Goal: Information Seeking & Learning: Check status

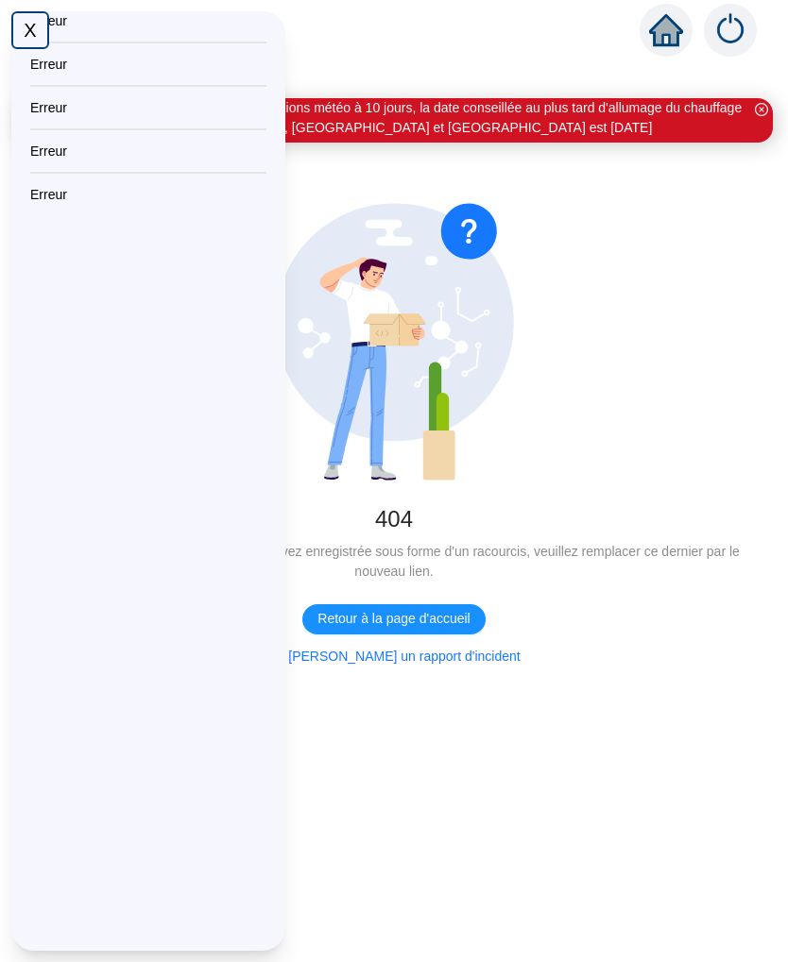
scroll to position [51, 0]
click at [426, 604] on button "Retour à la page d'accueil" at bounding box center [393, 619] width 182 height 30
click at [458, 957] on div "← Retour Message de Lundi 13/10/2025 : En l'état des prévisions météo à 10 jour…" at bounding box center [394, 507] width 788 height 909
click at [390, 955] on div "← Retour Message de Lundi 13/10/2025 : En l'état des prévisions météo à 10 jour…" at bounding box center [394, 507] width 788 height 909
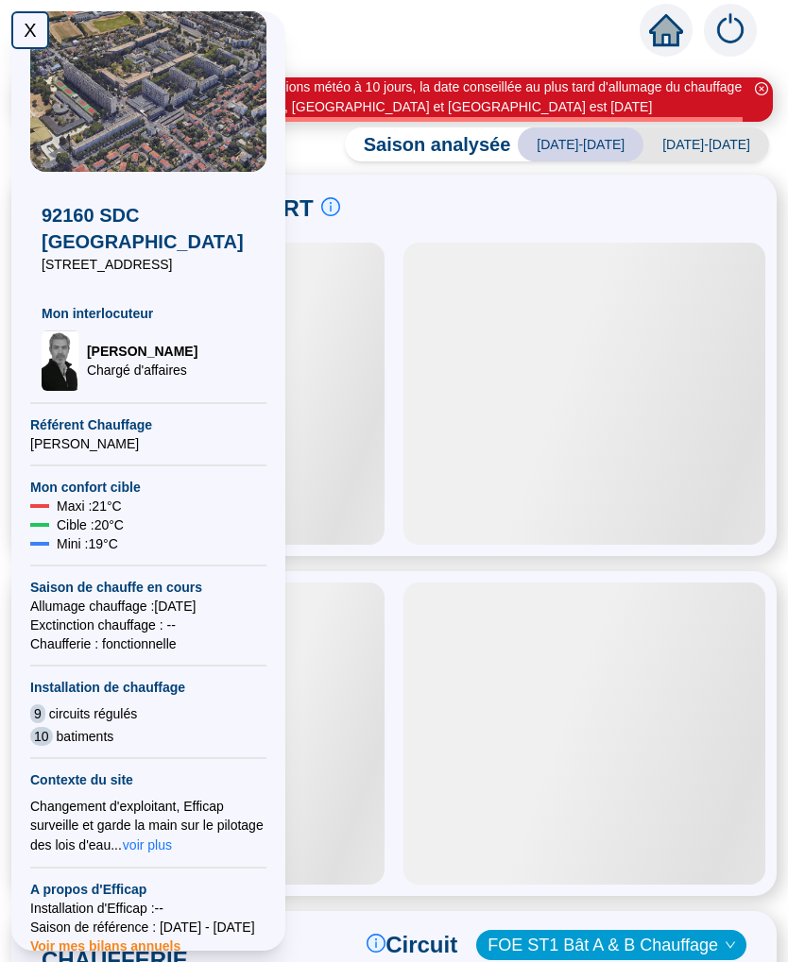
click at [35, 25] on div "X" at bounding box center [30, 30] width 38 height 38
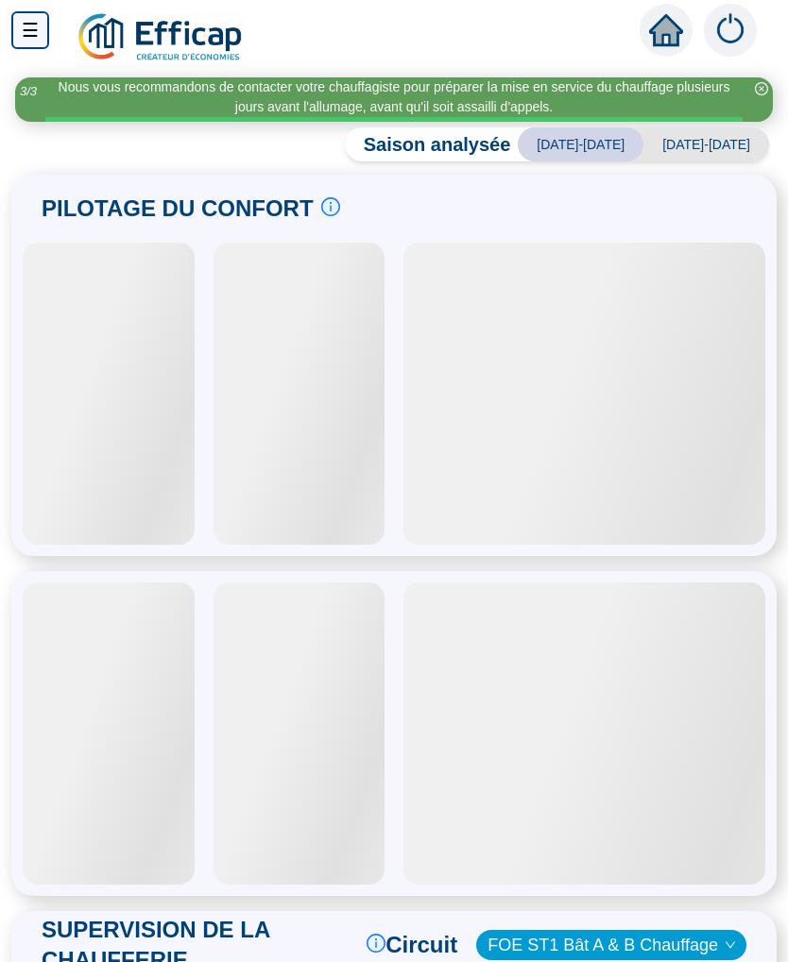
click at [724, 142] on span "[DATE]-[DATE]" at bounding box center [706, 144] width 126 height 34
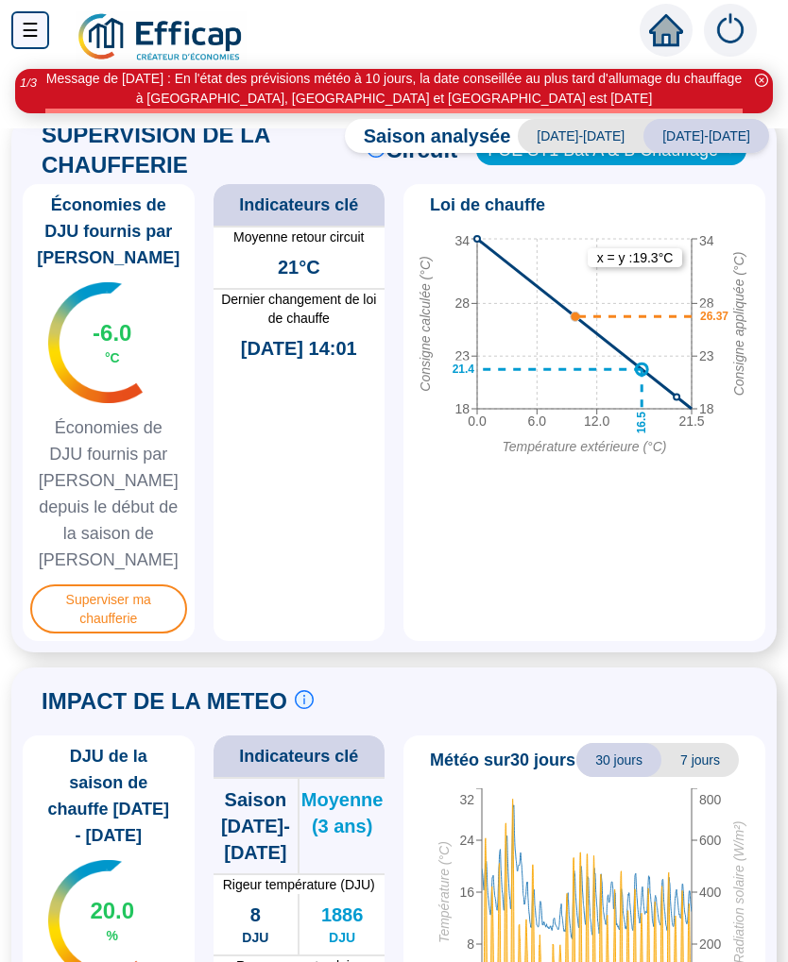
scroll to position [1134, 0]
click at [134, 605] on span "Superviser ma chaufferie" at bounding box center [108, 609] width 157 height 49
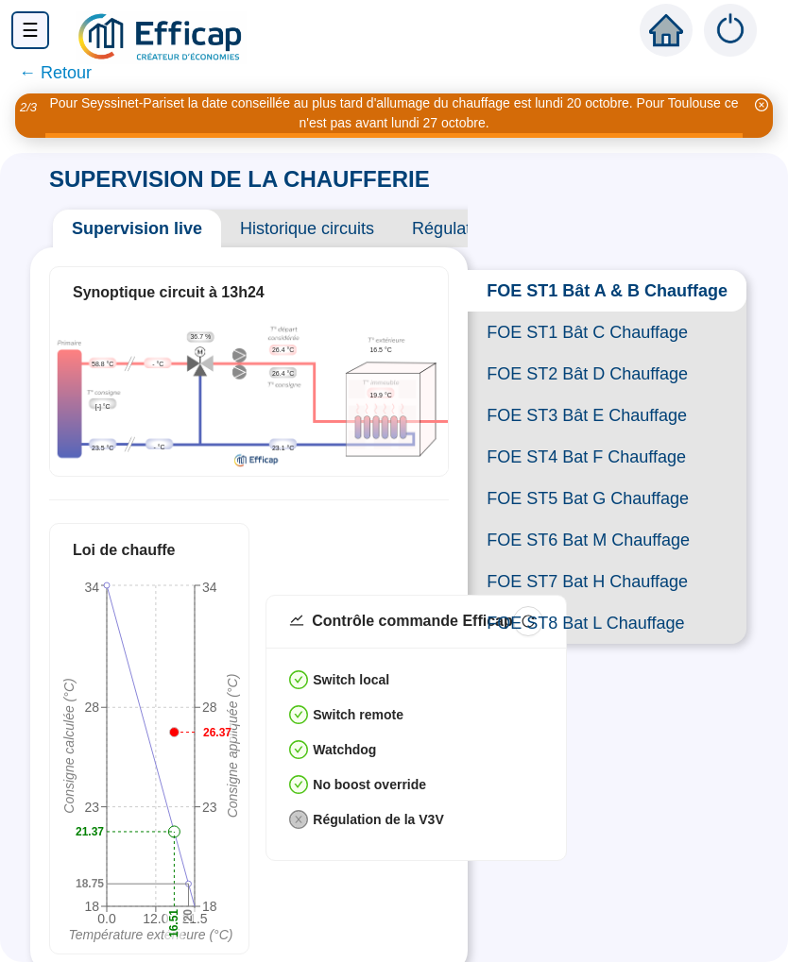
click at [679, 297] on span "FOE ST1 Bât A & B Chauffage" at bounding box center [606, 291] width 279 height 42
click at [636, 342] on span "FOE ST1 Bât C Chauffage" at bounding box center [606, 333] width 279 height 42
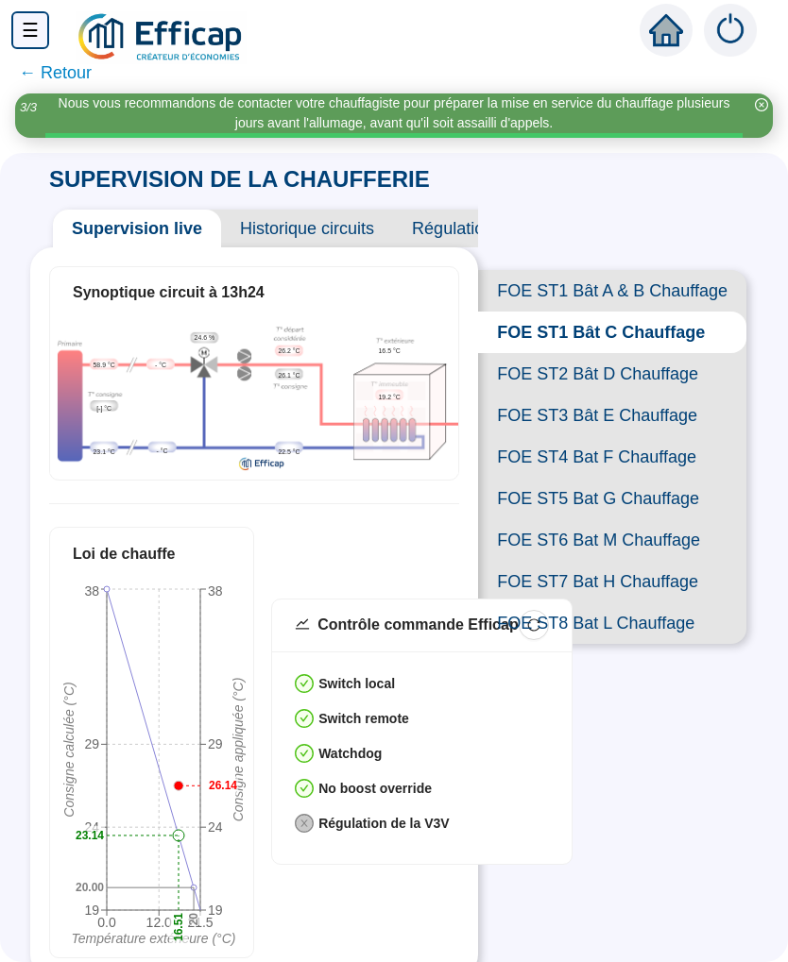
click at [663, 376] on span "FOE ST2 Bât D Chauffage" at bounding box center [612, 374] width 268 height 42
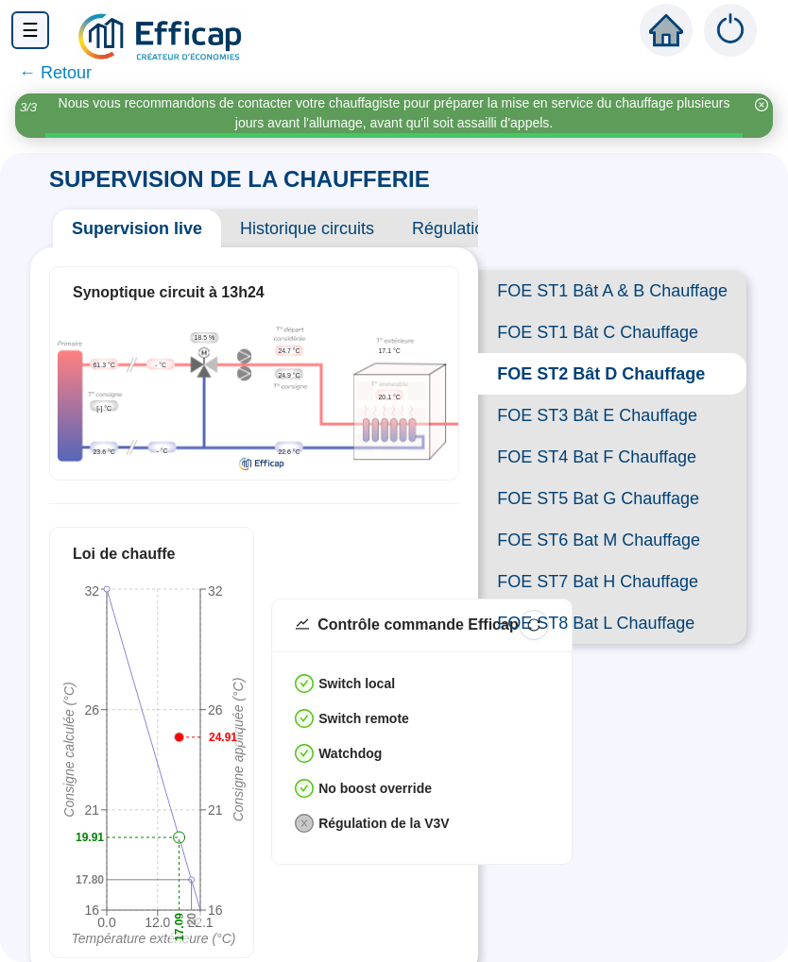
click at [639, 412] on span "FOE ST3 Bât E Chauffage" at bounding box center [612, 416] width 268 height 42
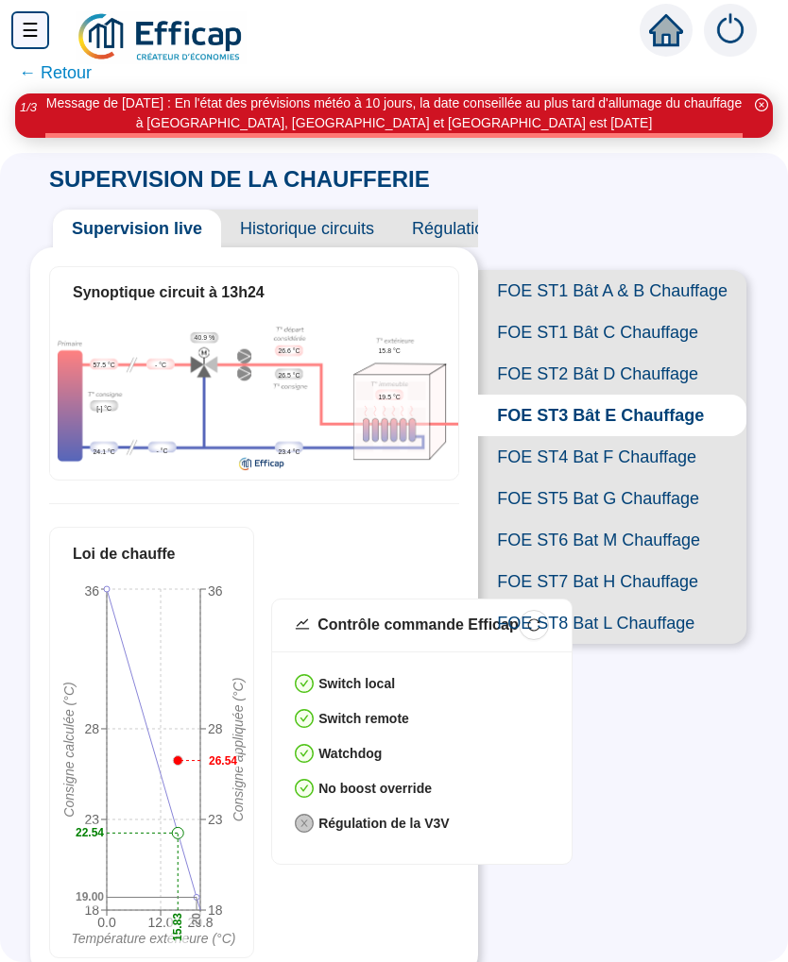
click at [661, 451] on span "FOE ST4 Bat F Chauffage" at bounding box center [612, 457] width 268 height 42
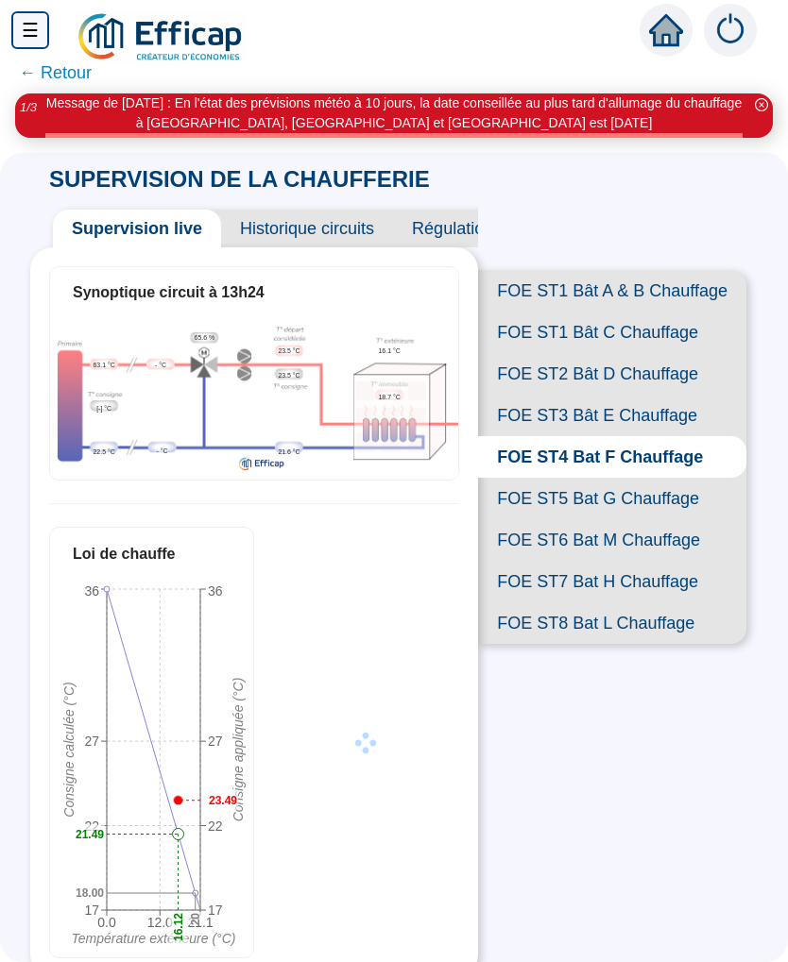
click at [657, 497] on span "FOE ST5 Bat G Chauffage" at bounding box center [612, 499] width 268 height 42
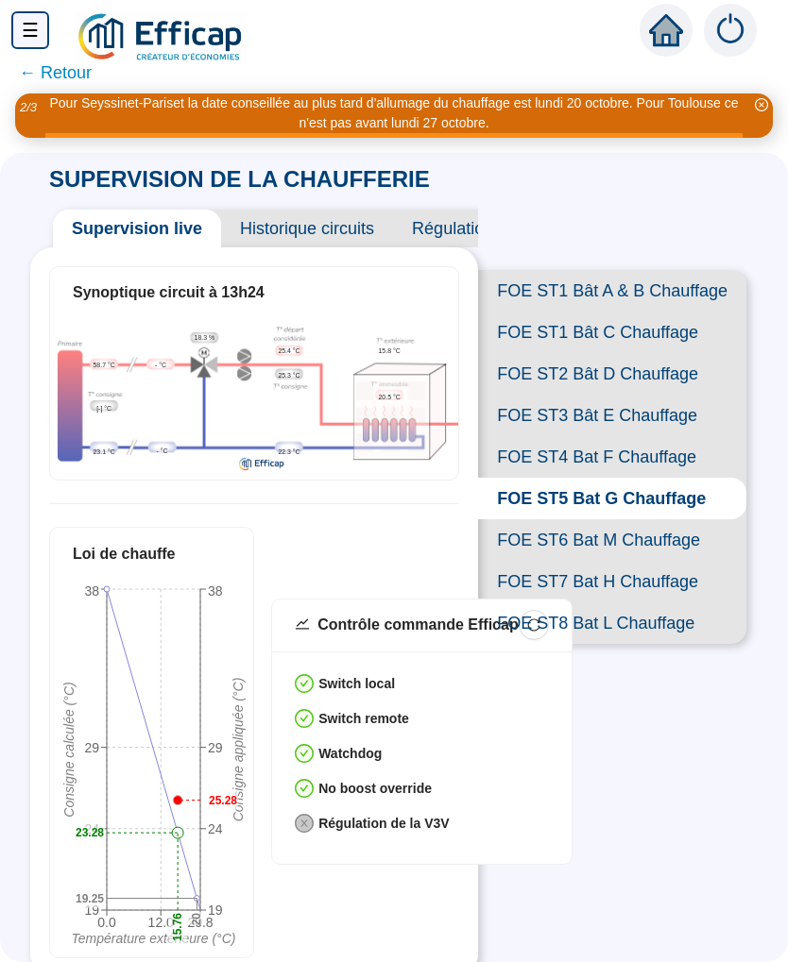
click at [670, 540] on span "FOE ST6 Bat M Chauffage" at bounding box center [612, 540] width 268 height 42
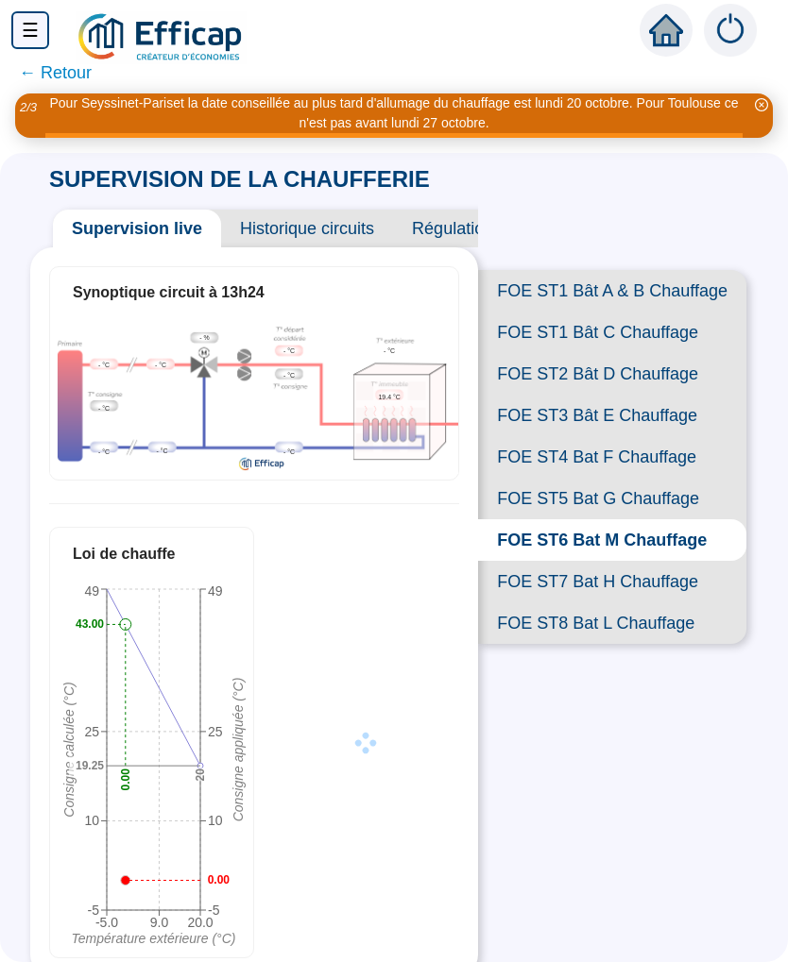
click at [658, 582] on span "FOE ST7 Bat H Chauffage" at bounding box center [612, 582] width 268 height 42
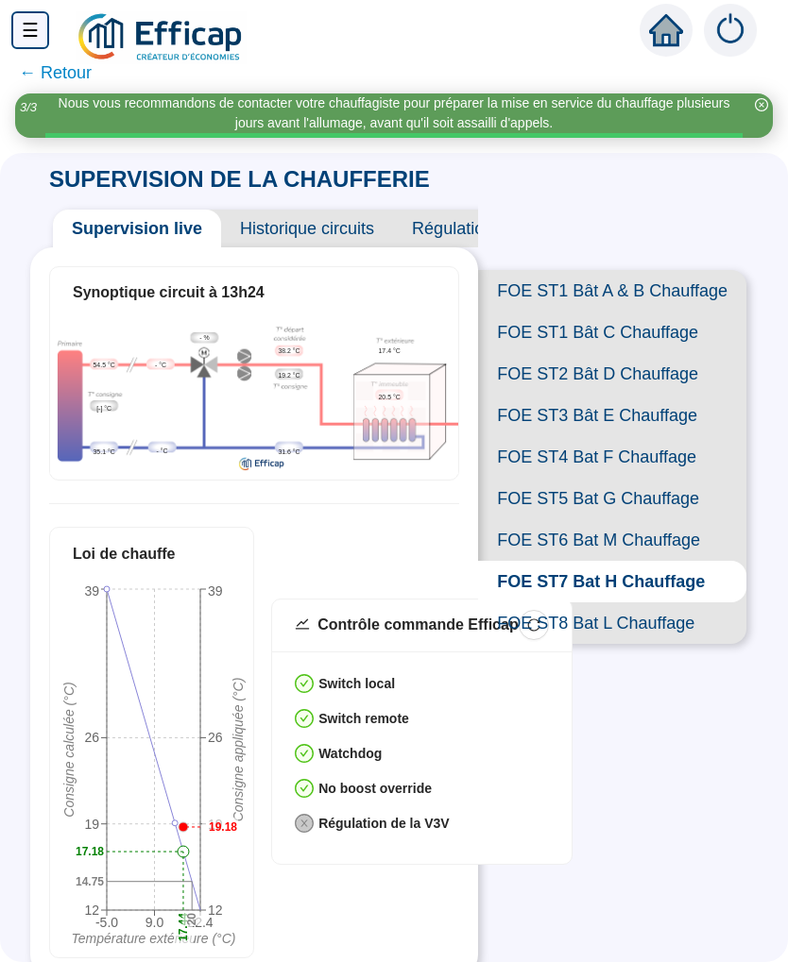
click at [646, 620] on span "FOE ST8 Bat L Chauffage" at bounding box center [612, 624] width 268 height 42
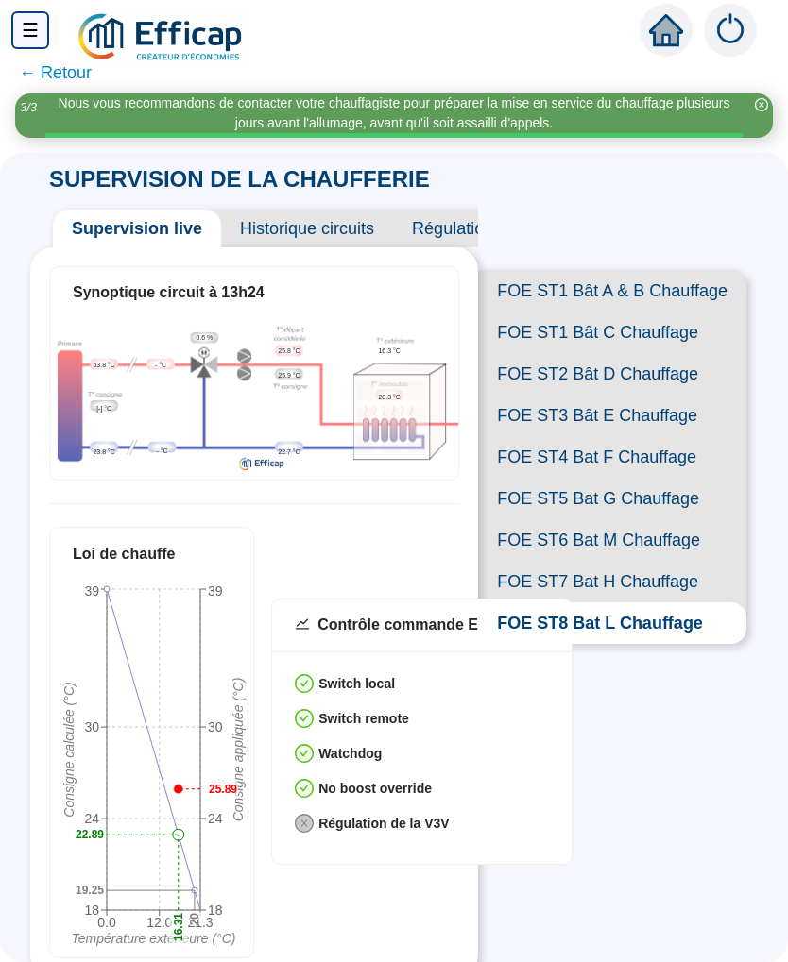
click at [674, 536] on span "FOE ST6 Bat M Chauffage" at bounding box center [612, 540] width 268 height 42
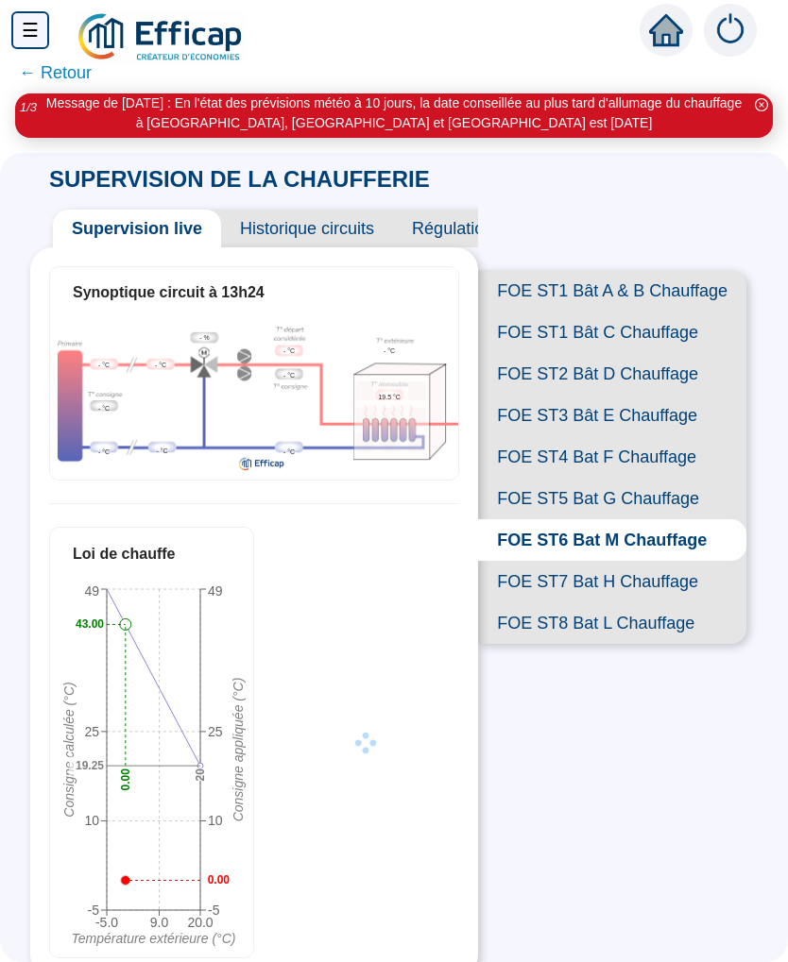
click at [664, 617] on span "FOE ST8 Bat L Chauffage" at bounding box center [612, 624] width 268 height 42
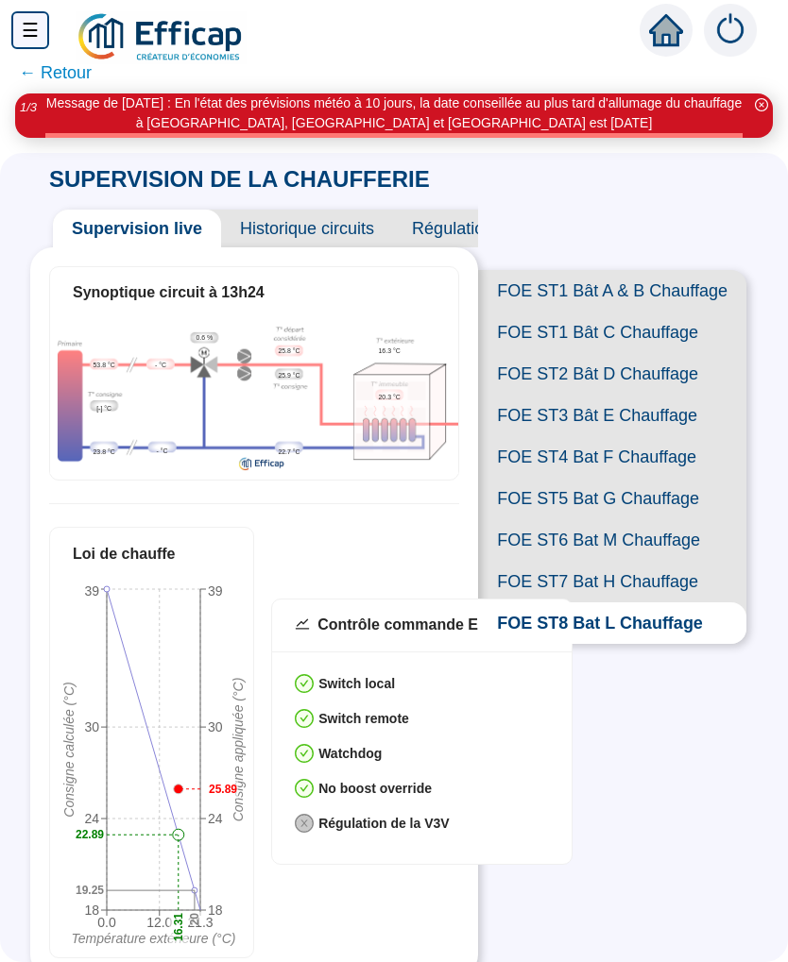
click at [670, 577] on span "FOE ST7 Bat H Chauffage" at bounding box center [612, 582] width 268 height 42
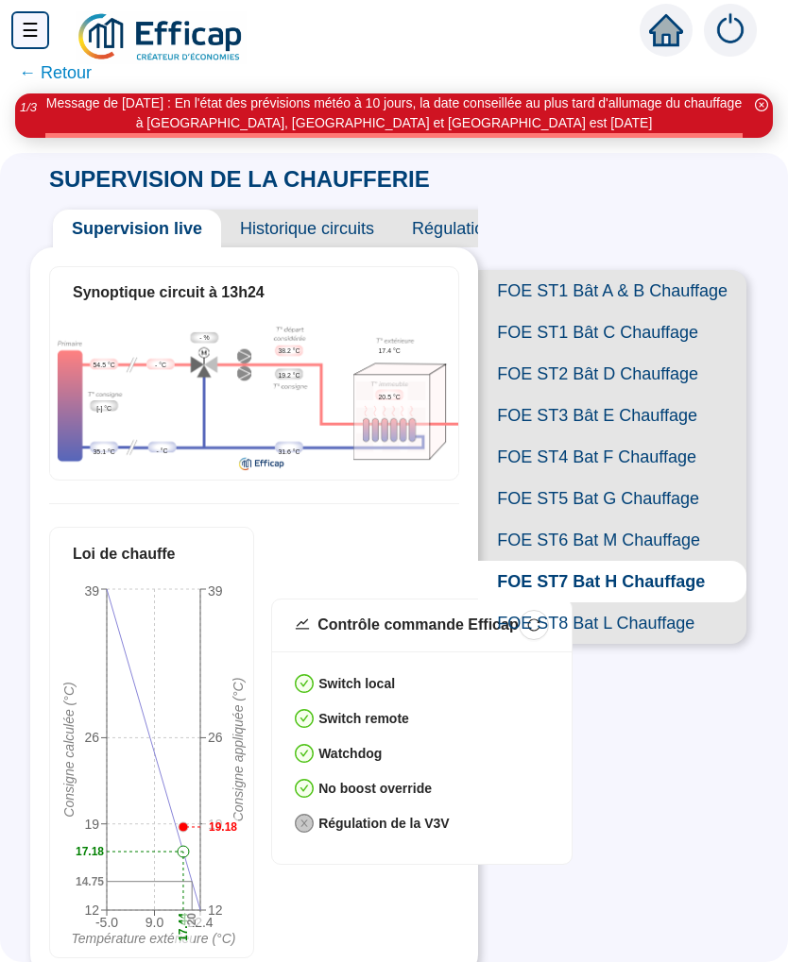
click at [677, 537] on span "FOE ST6 Bat M Chauffage" at bounding box center [612, 540] width 268 height 42
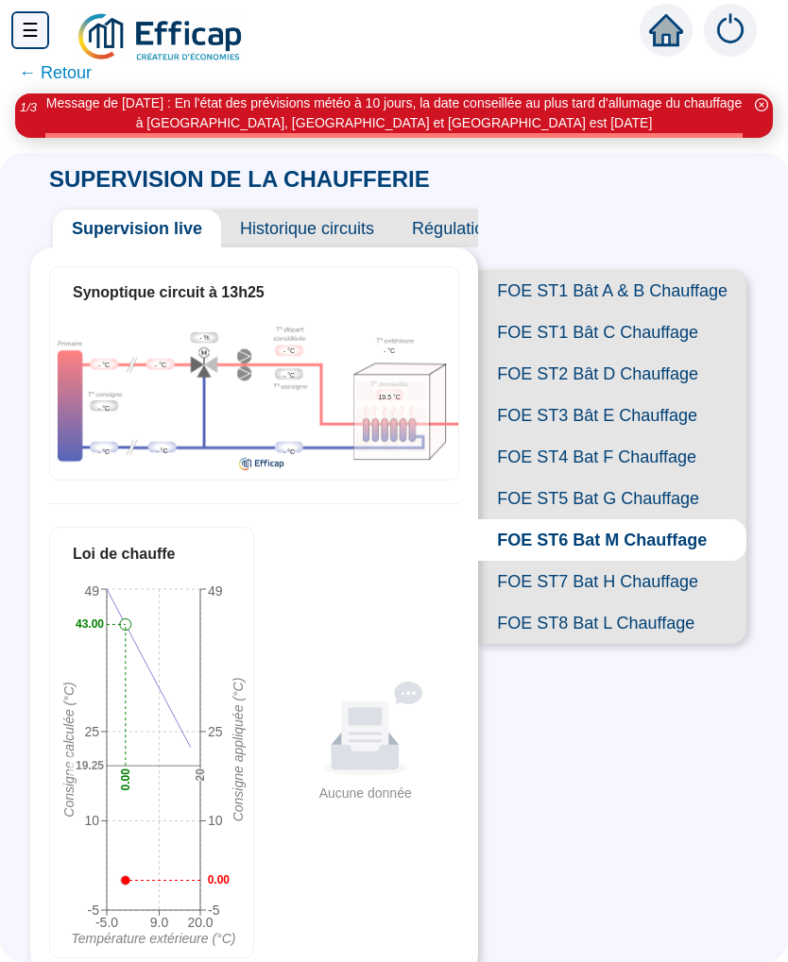
click at [681, 496] on span "FOE ST5 Bat G Chauffage" at bounding box center [612, 499] width 268 height 42
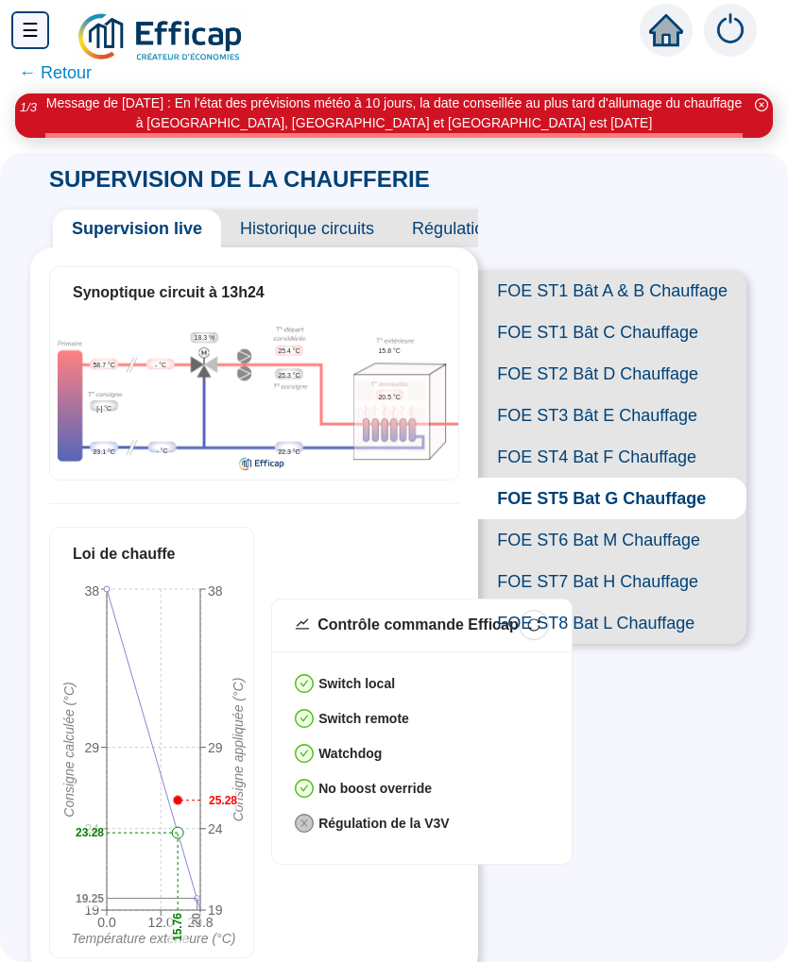
click at [686, 459] on span "FOE ST4 Bat F Chauffage" at bounding box center [612, 457] width 268 height 42
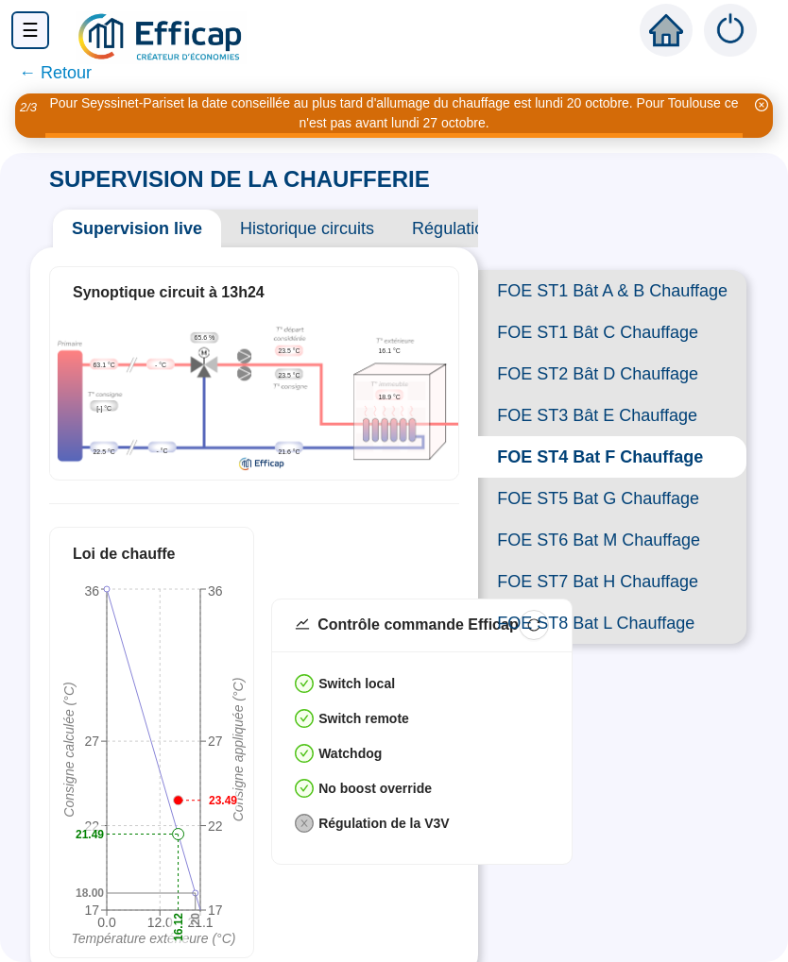
click at [673, 411] on span "FOE ST3 Bât E Chauffage" at bounding box center [612, 416] width 268 height 42
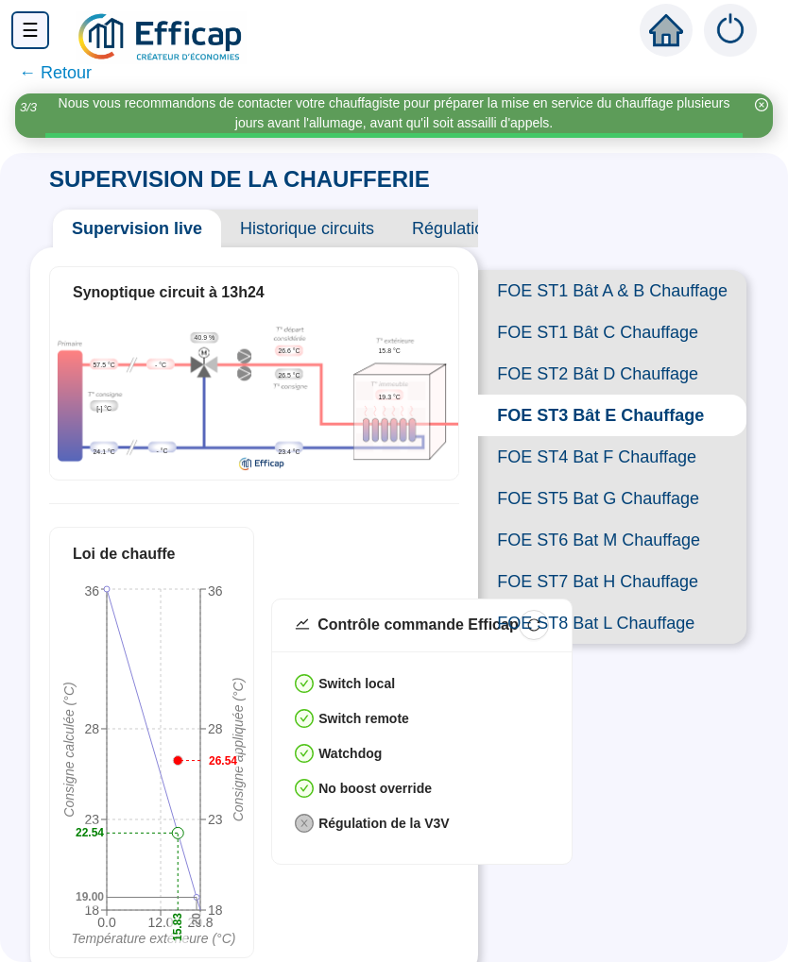
click at [660, 499] on span "FOE ST5 Bat G Chauffage" at bounding box center [612, 499] width 268 height 42
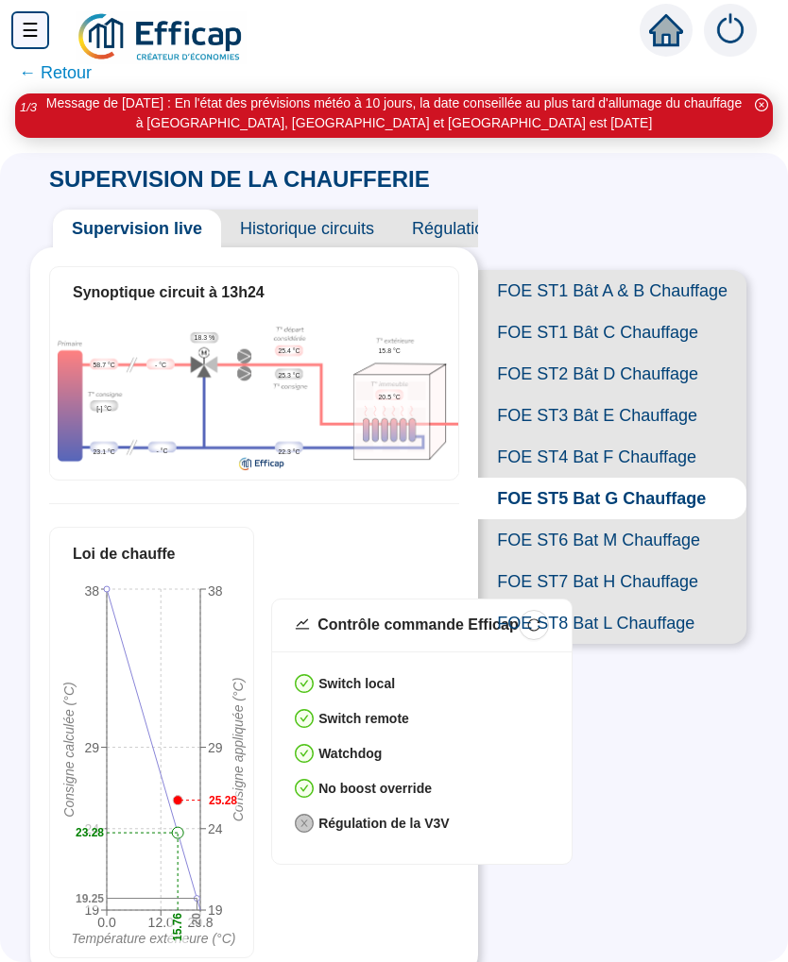
click at [670, 419] on span "FOE ST3 Bât E Chauffage" at bounding box center [612, 416] width 268 height 42
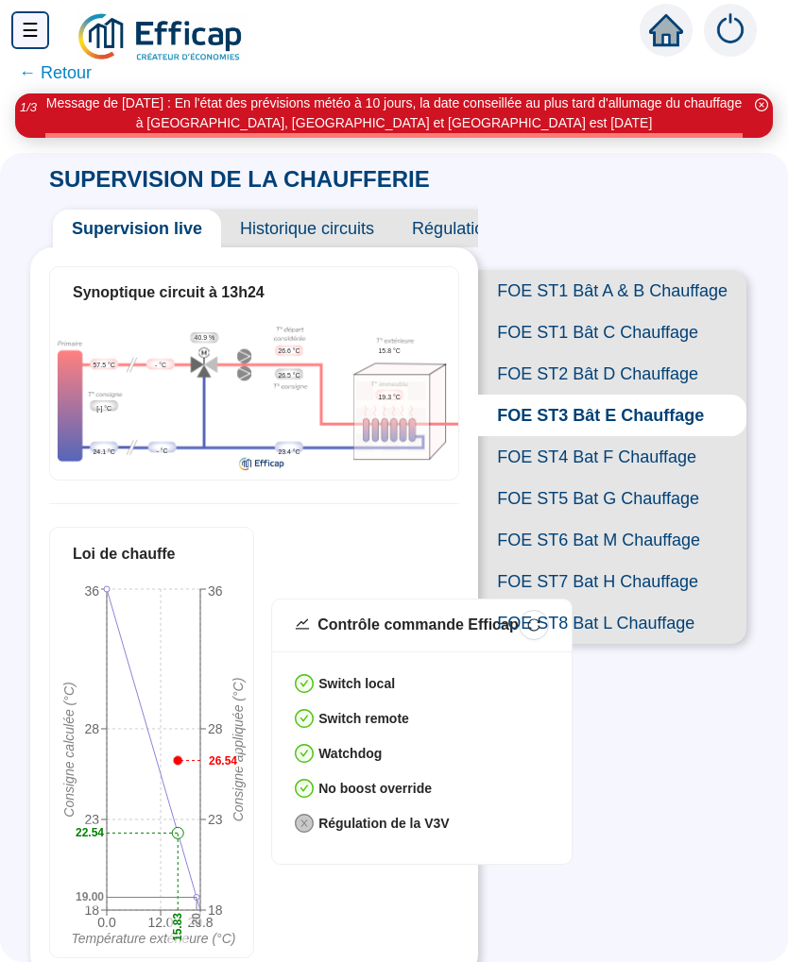
click at [662, 374] on span "FOE ST2 Bât D Chauffage" at bounding box center [612, 374] width 268 height 42
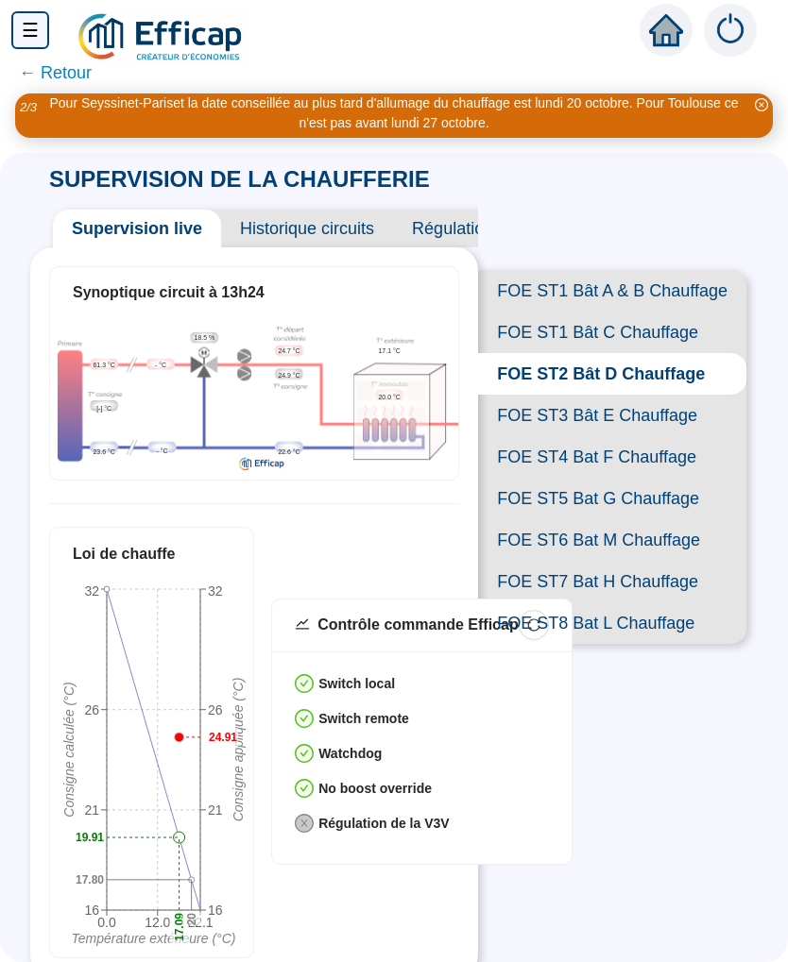
click at [671, 332] on span "FOE ST1 Bât C Chauffage" at bounding box center [612, 333] width 268 height 42
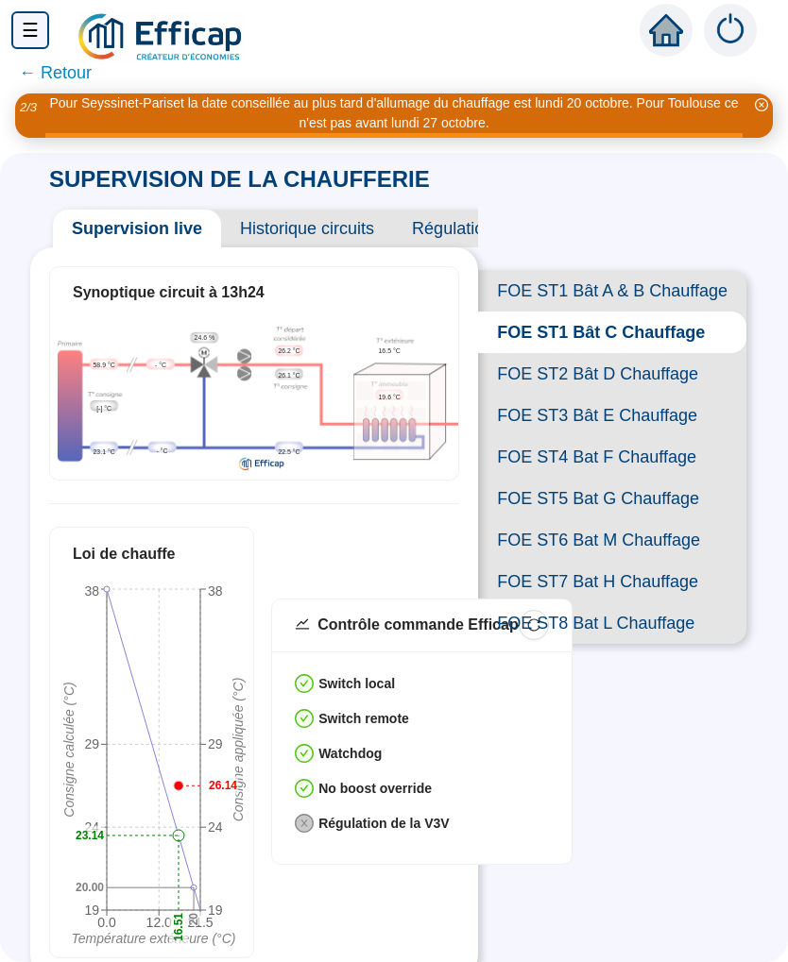
click at [685, 295] on span "FOE ST1 Bât A & B Chauffage" at bounding box center [612, 291] width 268 height 42
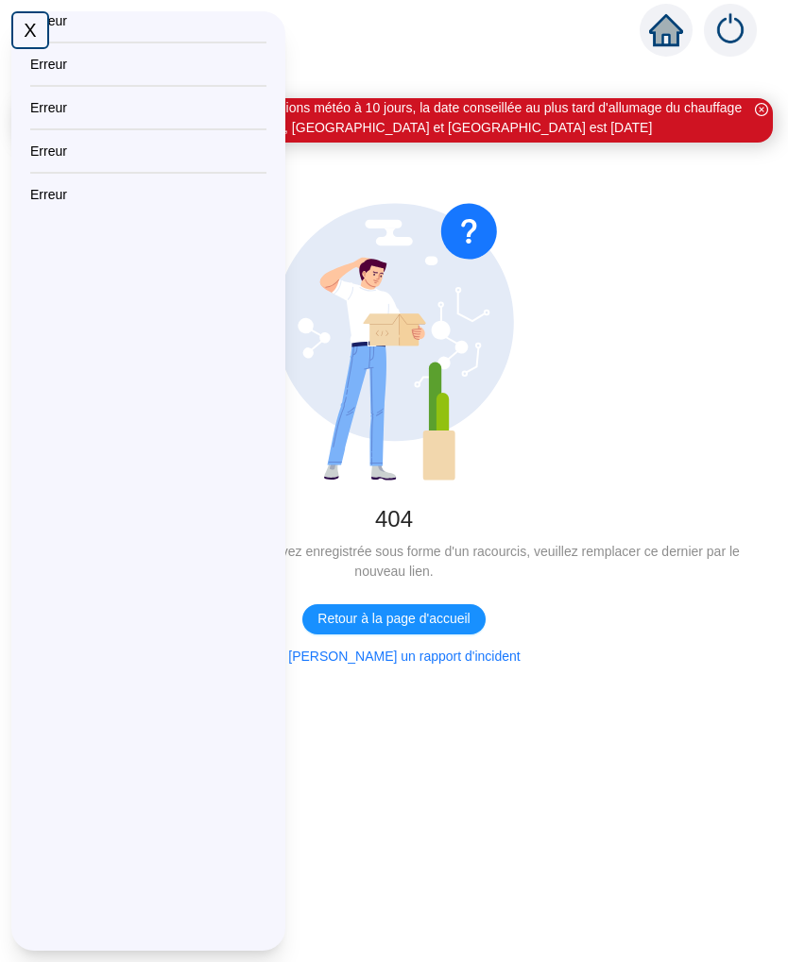
scroll to position [51, 0]
click at [443, 609] on span "Retour à la page d'accueil" at bounding box center [393, 619] width 152 height 20
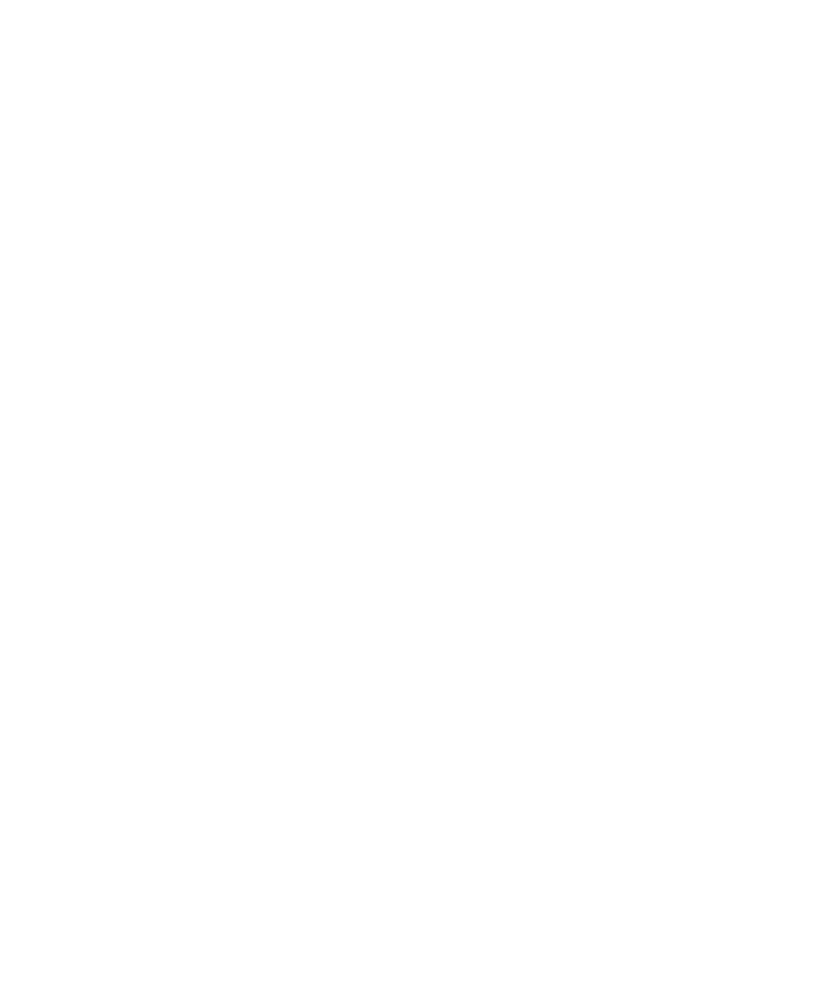
scroll to position [4, 0]
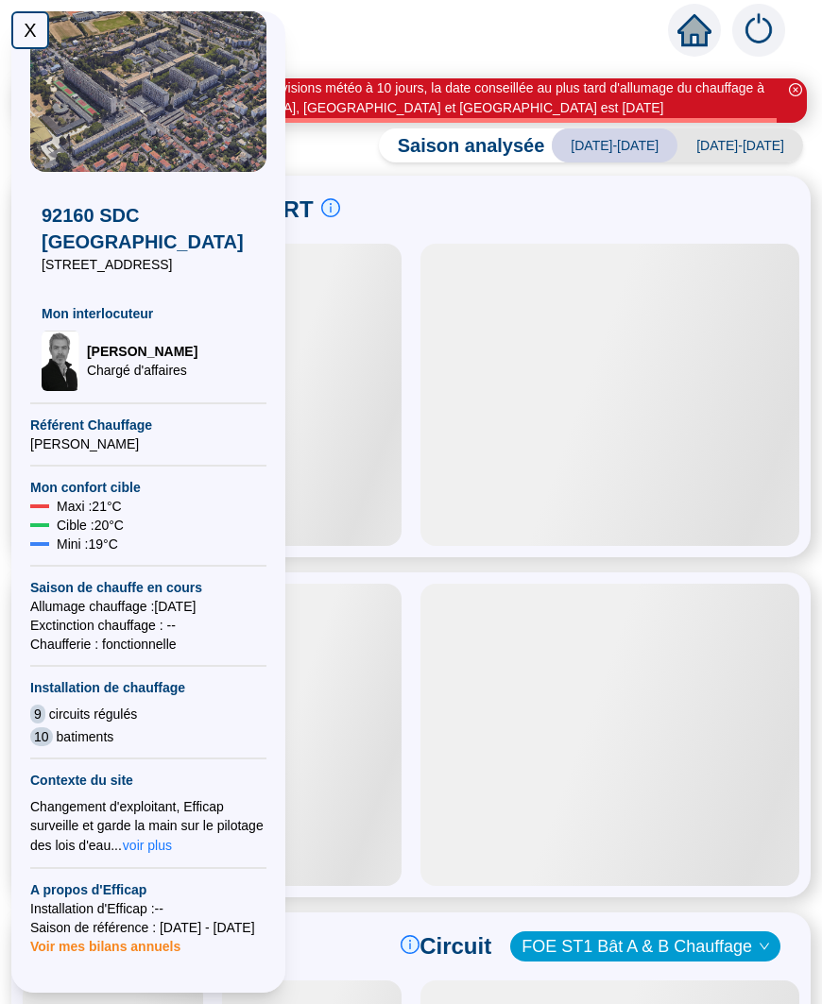
click at [341, 335] on div at bounding box center [312, 395] width 180 height 302
click at [39, 27] on div "X" at bounding box center [30, 30] width 38 height 38
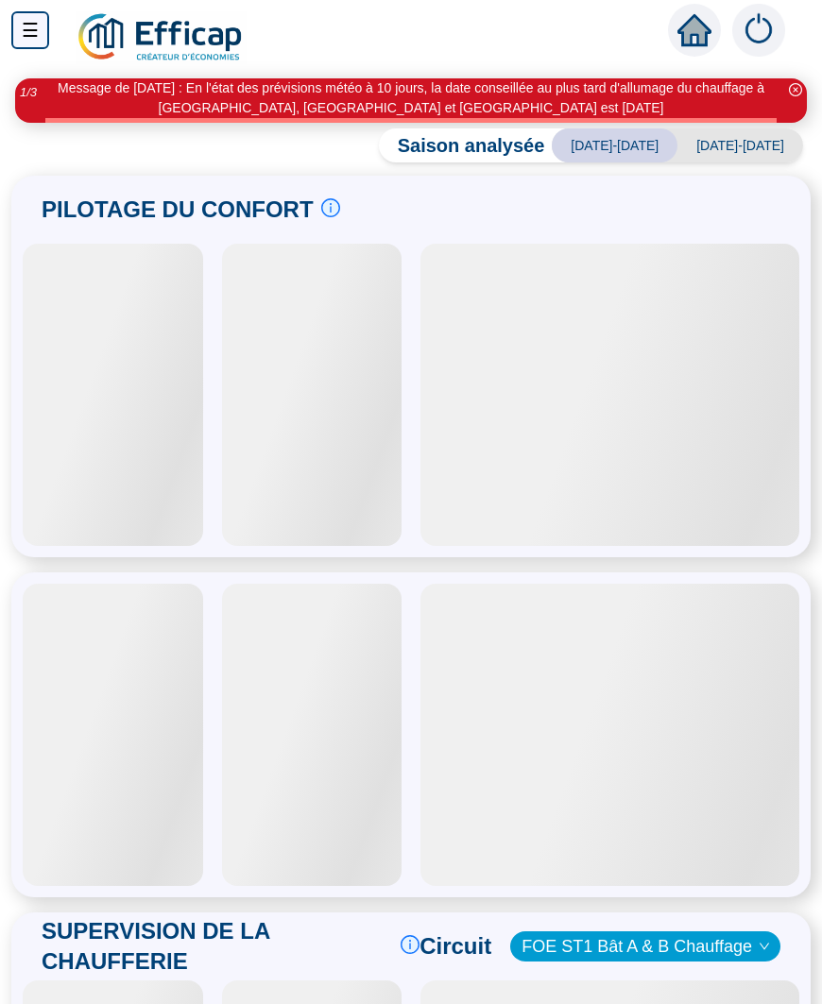
click at [155, 422] on div at bounding box center [113, 395] width 180 height 302
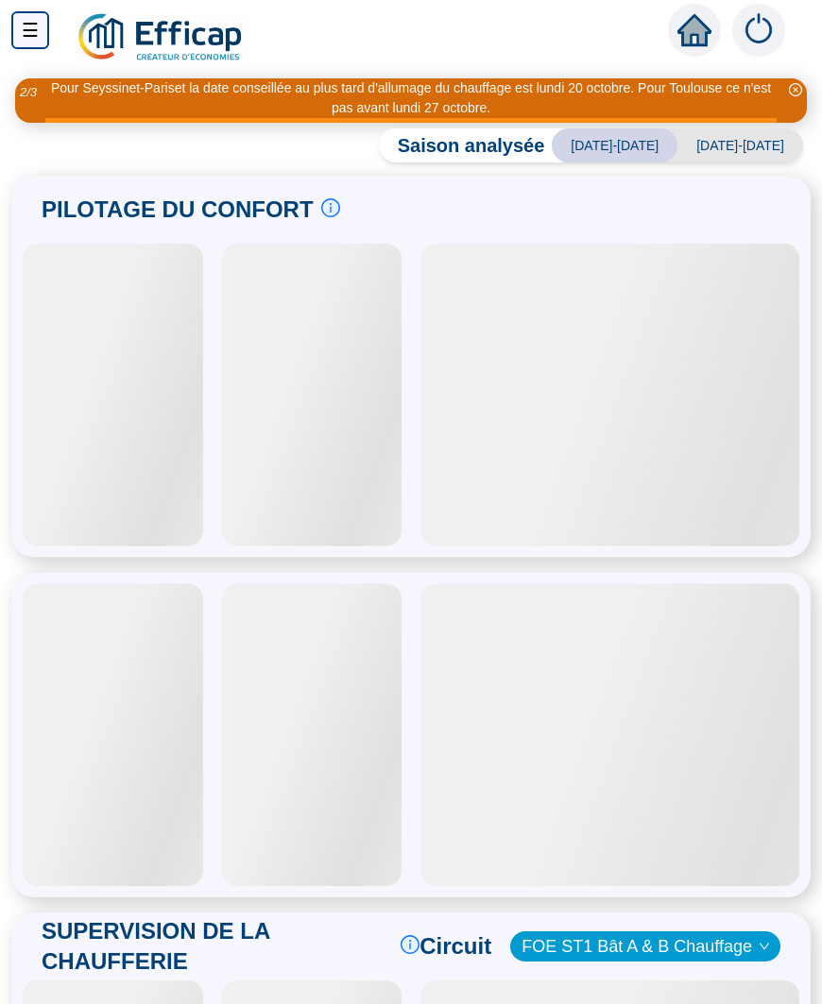
click at [130, 375] on div at bounding box center [113, 395] width 180 height 302
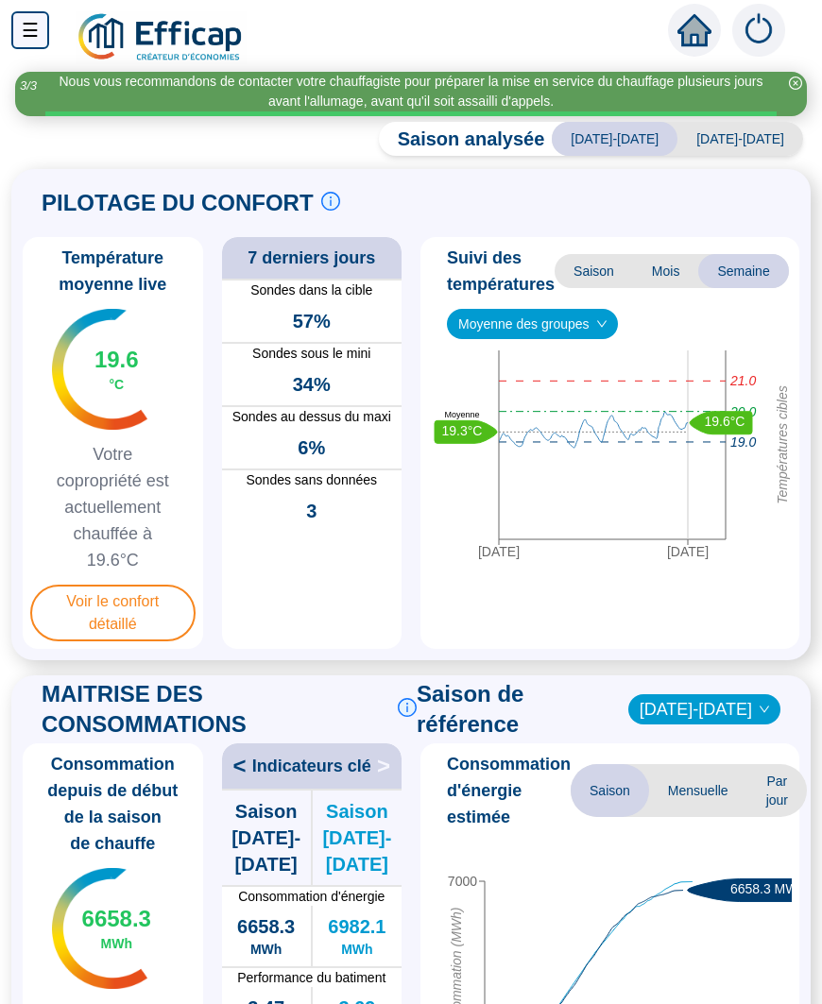
click at [147, 614] on span "Voir le confort détaillé" at bounding box center [112, 613] width 165 height 57
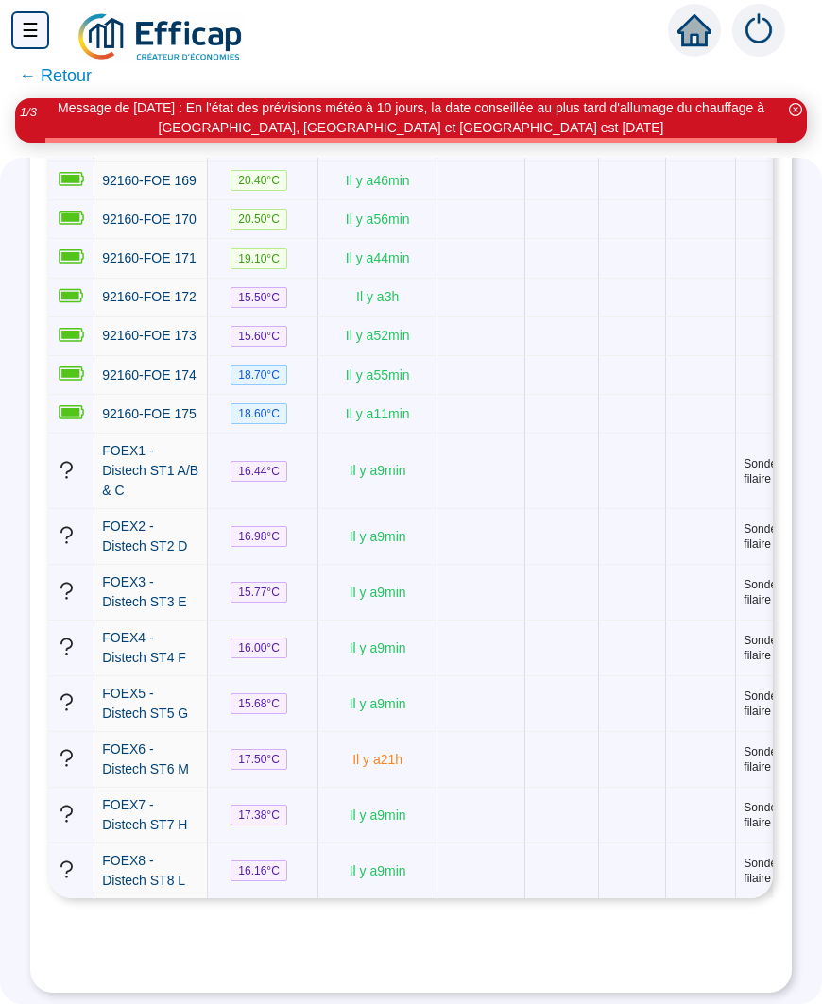
scroll to position [12859, 0]
click at [473, 509] on td at bounding box center [481, 471] width 88 height 76
click at [483, 395] on td at bounding box center [481, 375] width 88 height 39
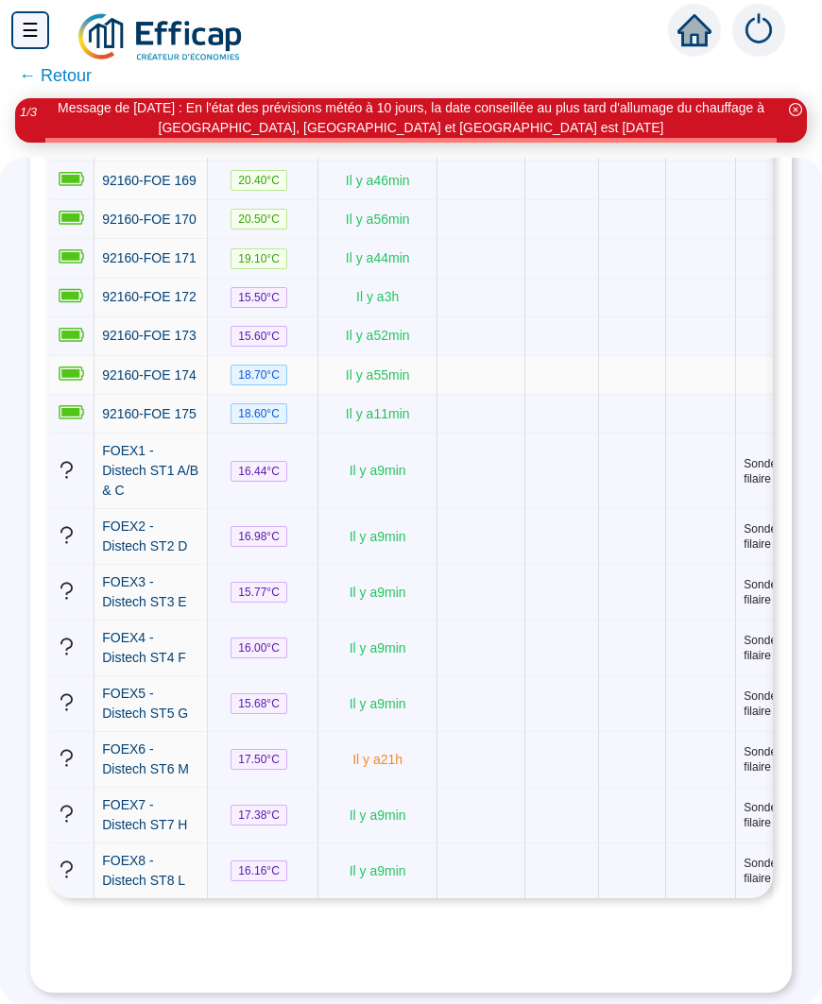
click at [481, 356] on td at bounding box center [481, 336] width 88 height 39
click at [273, 424] on span "18.60 °C" at bounding box center [258, 413] width 57 height 21
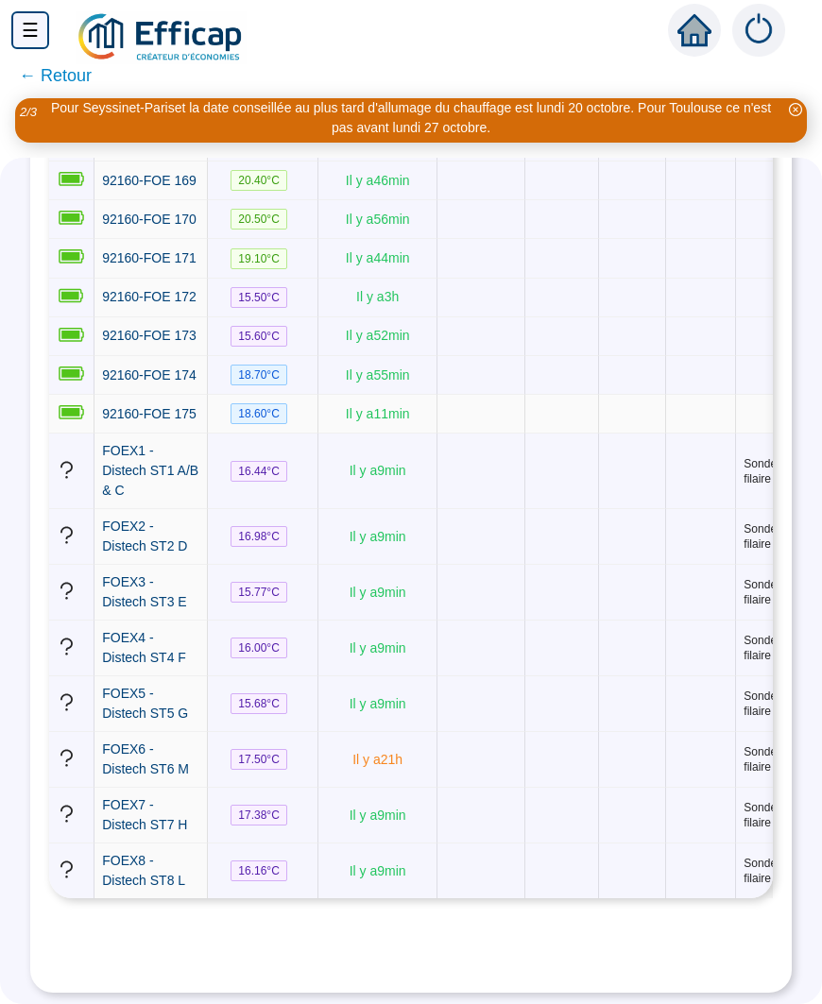
click at [150, 382] on span "92160-FOE 174" at bounding box center [149, 374] width 94 height 15
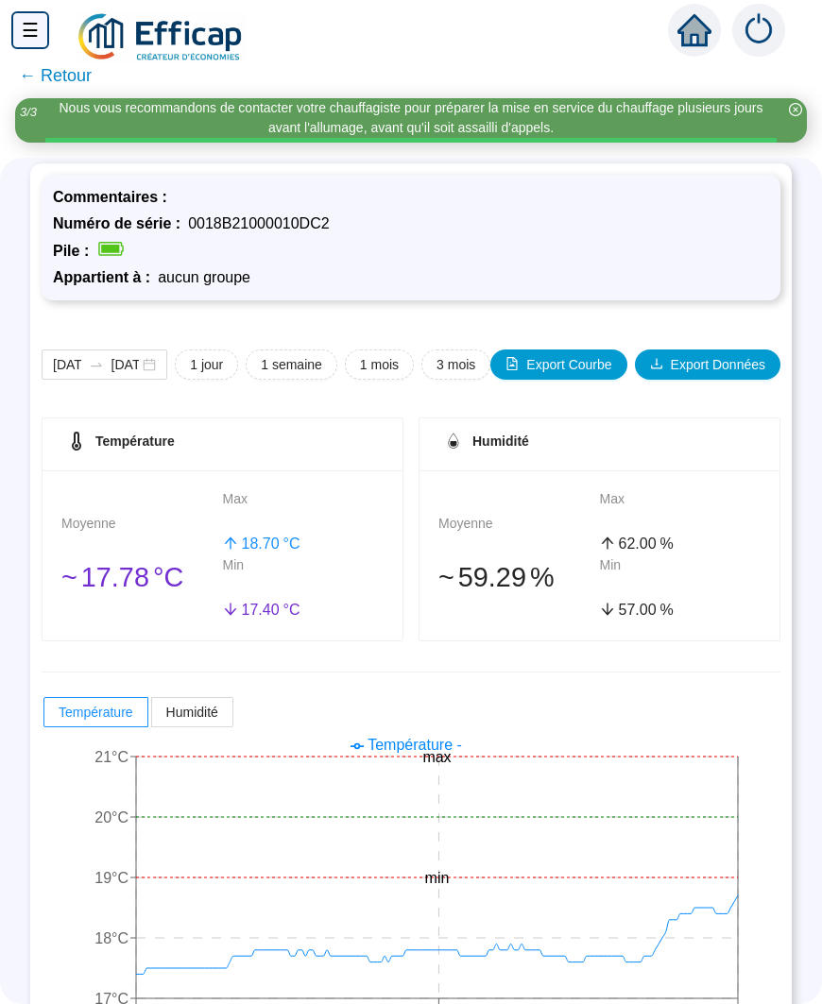
click at [208, 359] on span "1 jour" at bounding box center [206, 365] width 33 height 20
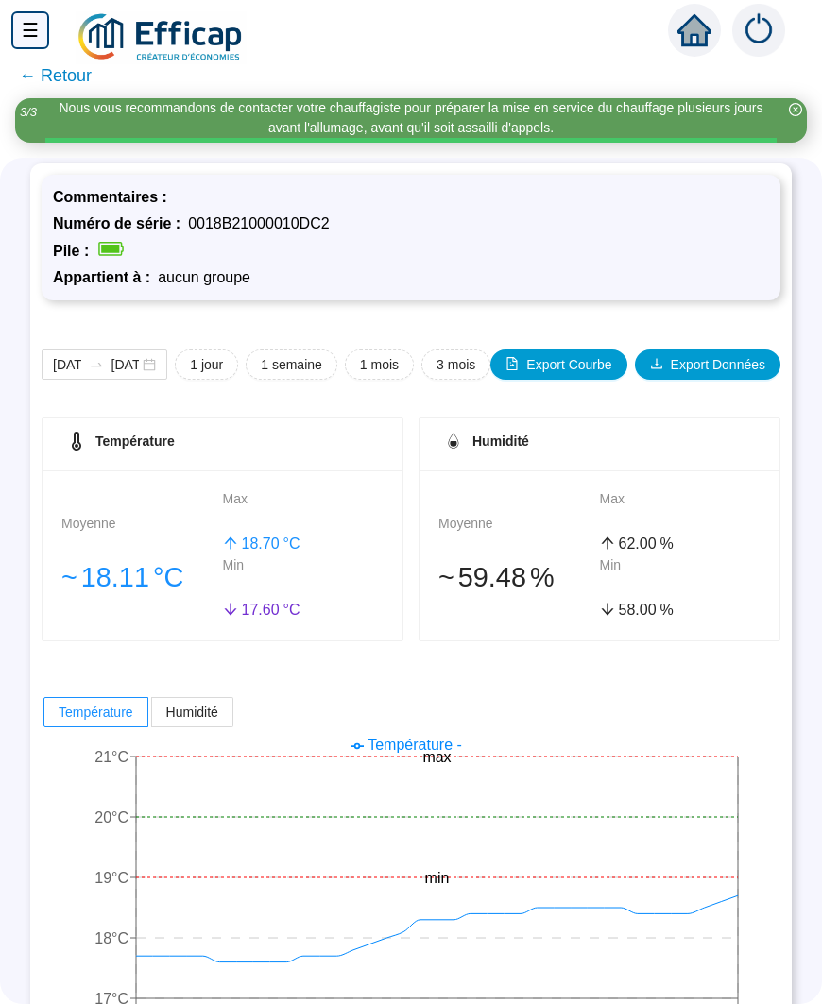
click at [301, 359] on span "1 semaine" at bounding box center [291, 365] width 61 height 20
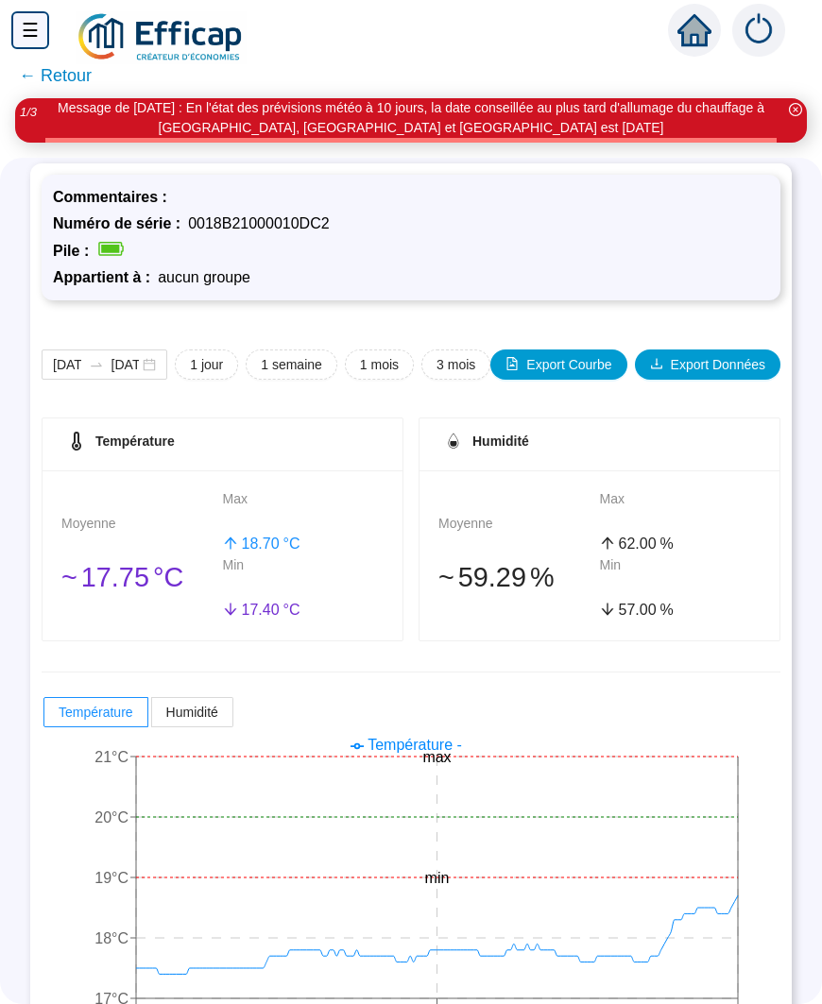
click at [215, 363] on span "1 jour" at bounding box center [206, 365] width 33 height 20
type input "[DATE]"
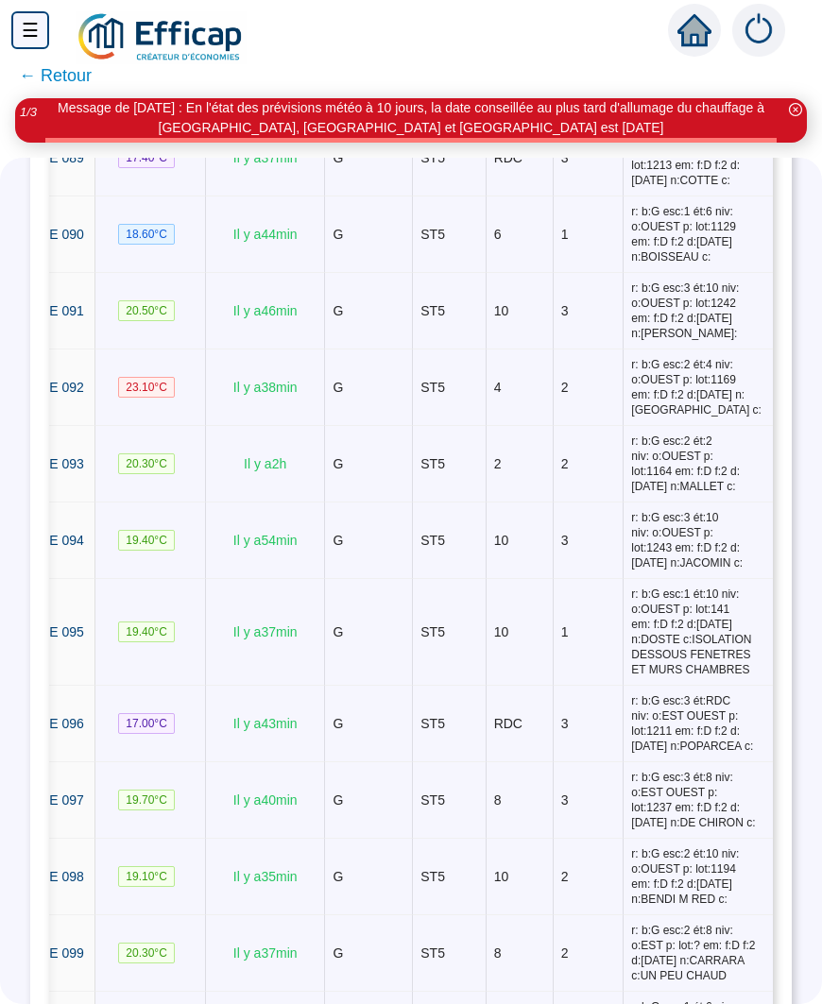
scroll to position [0, 109]
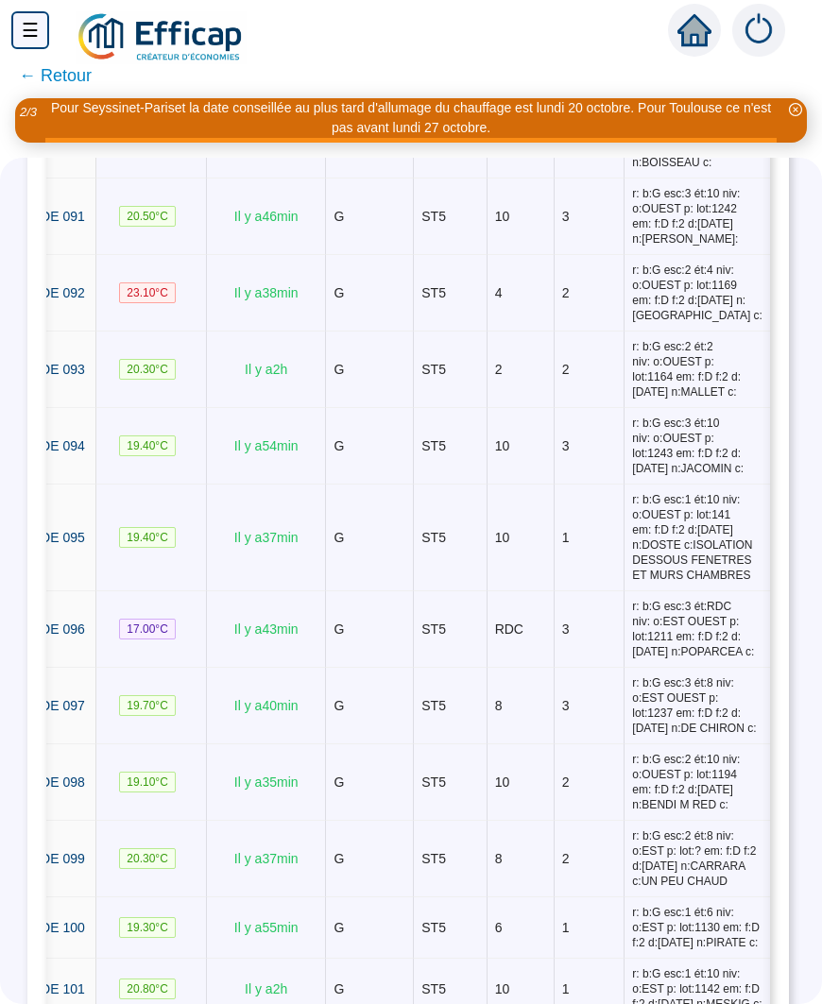
click at [698, 170] on span "r: b:G esc:1 ét:6 niv: o:OUEST p: lot:1129 em: f:D f:2 d:[DATE] n:BOISSEAU c:" at bounding box center [701, 140] width 139 height 60
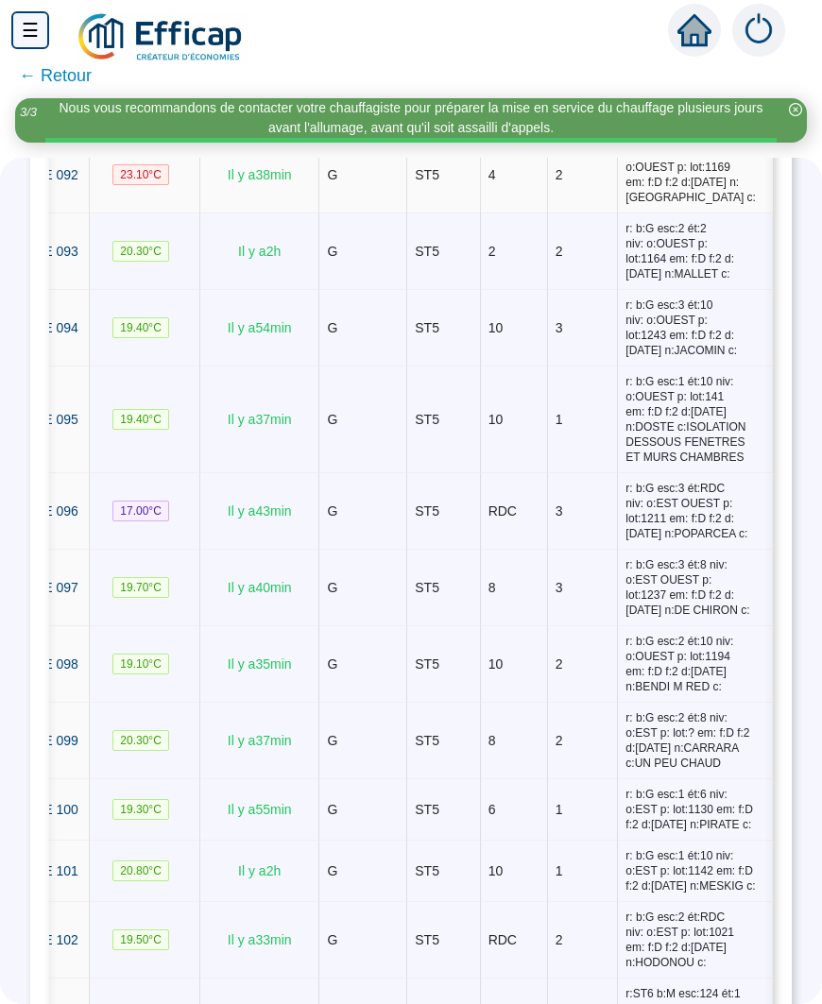
click at [689, 205] on span "r: b:G esc:2 ét:4 niv: o:OUEST p: lot:1169 em: f:D f:2 d:[DATE] n:[GEOGRAPHIC_D…" at bounding box center [694, 174] width 139 height 60
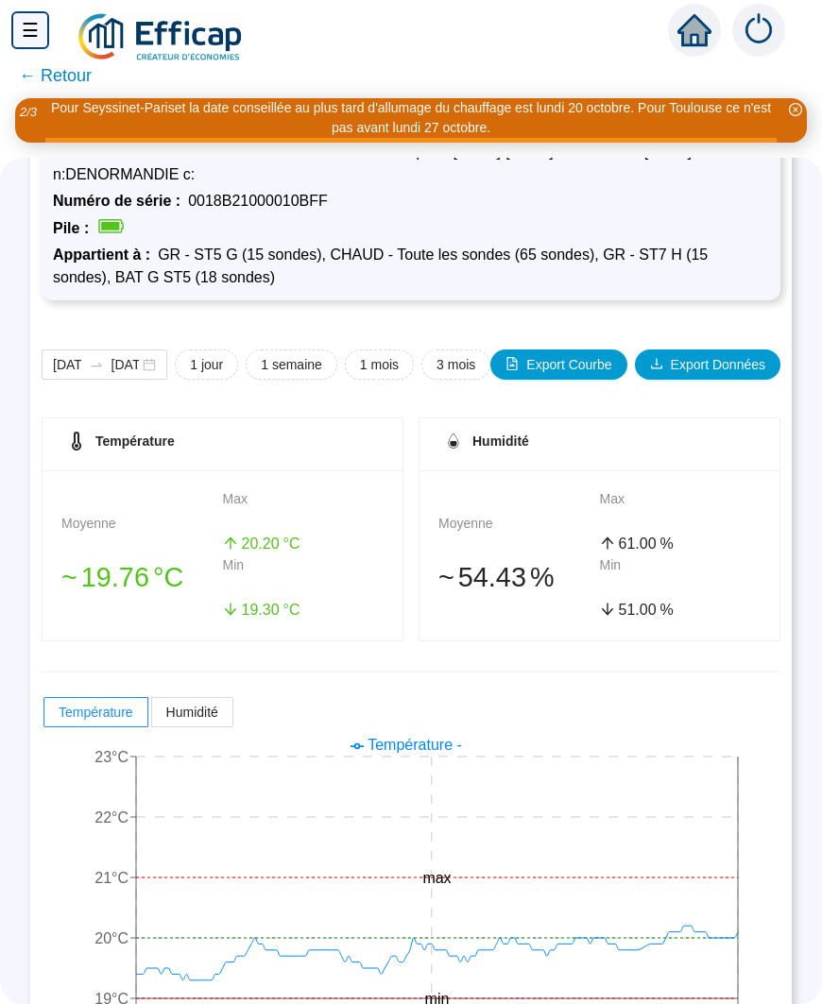
click at [291, 356] on span "1 semaine" at bounding box center [291, 365] width 61 height 20
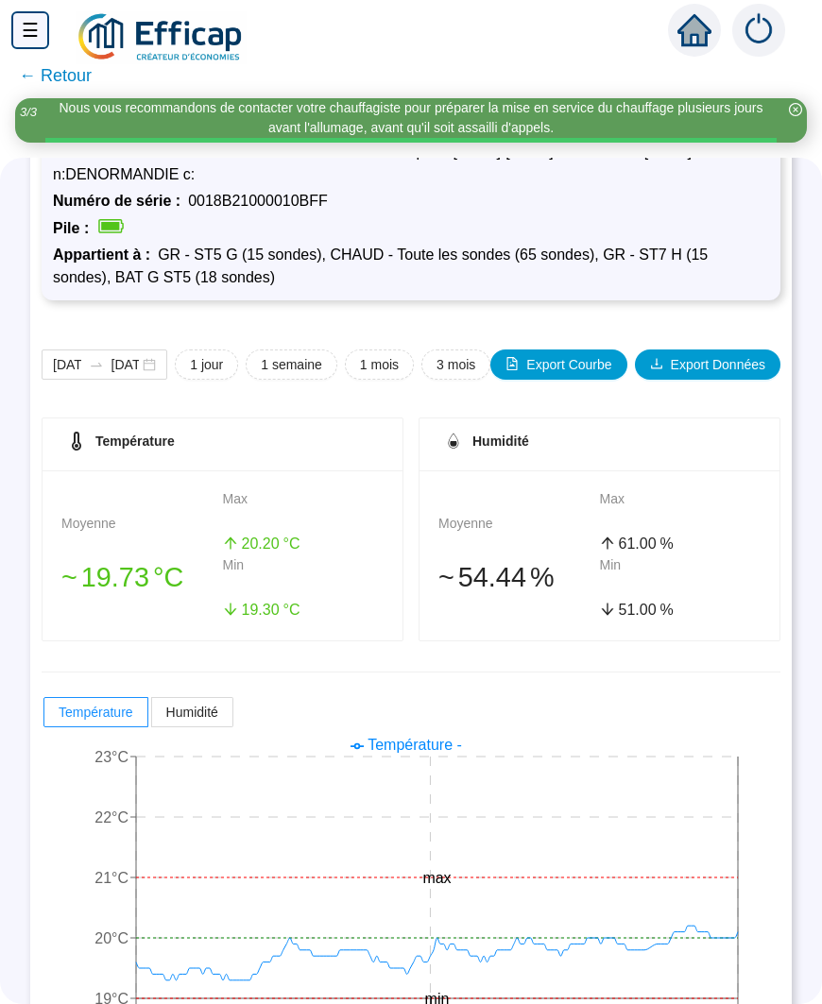
click at [382, 358] on span "1 mois" at bounding box center [379, 365] width 39 height 20
type input "[DATE]"
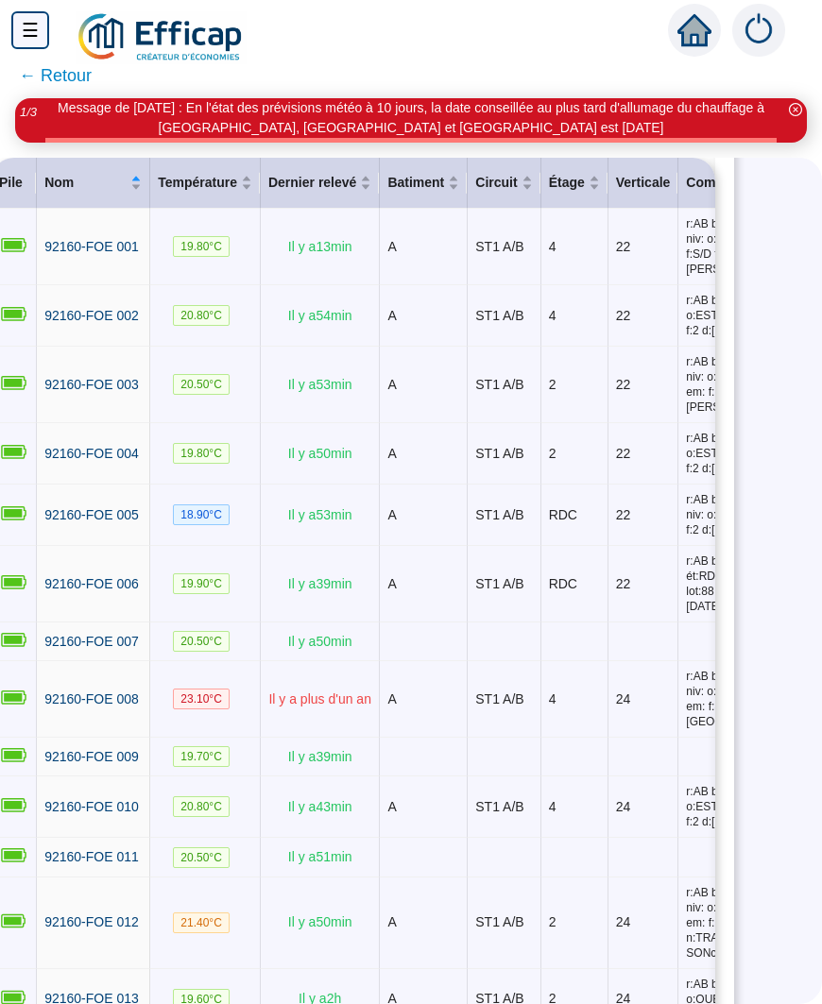
click at [638, 661] on td at bounding box center [643, 641] width 71 height 39
click at [636, 661] on td at bounding box center [643, 641] width 71 height 39
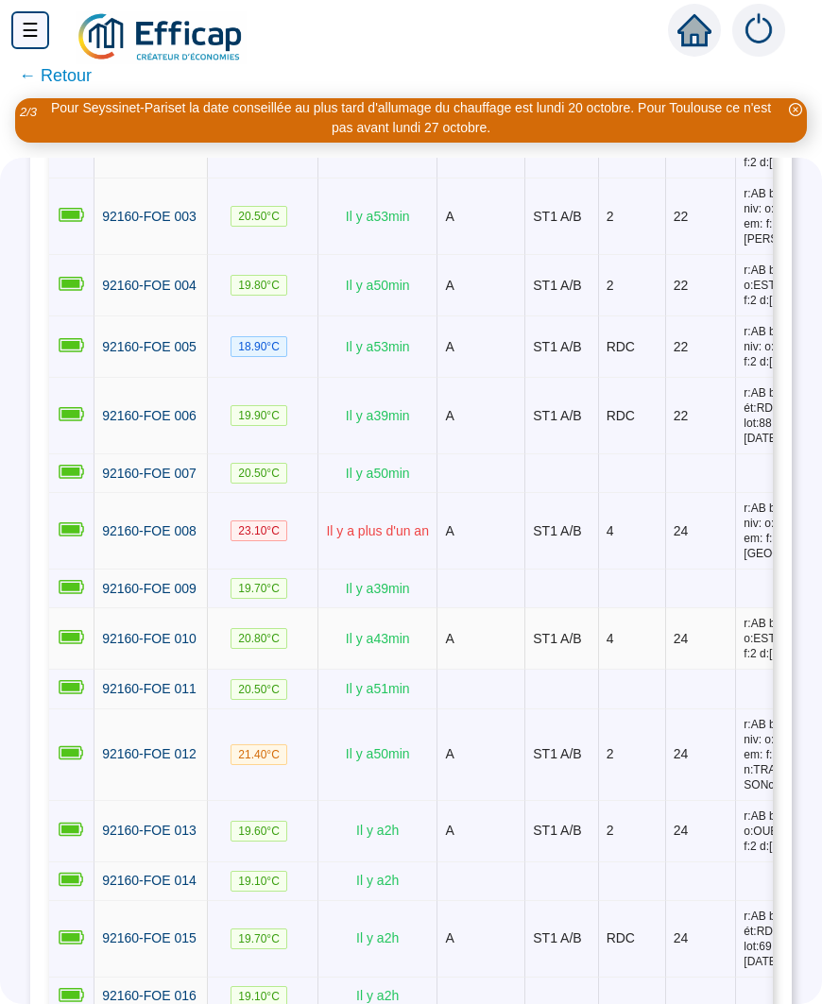
click at [641, 670] on td "4" at bounding box center [632, 638] width 67 height 61
click at [709, 608] on td at bounding box center [701, 588] width 71 height 39
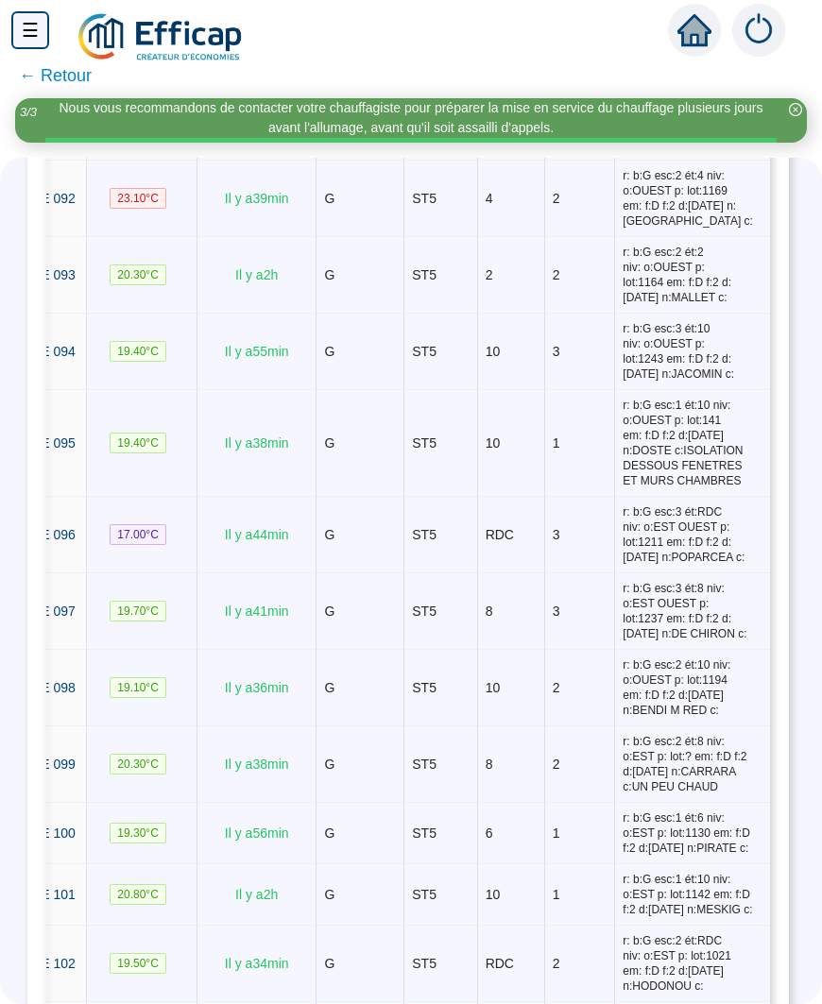
click at [427, 282] on span "ST5" at bounding box center [424, 274] width 25 height 15
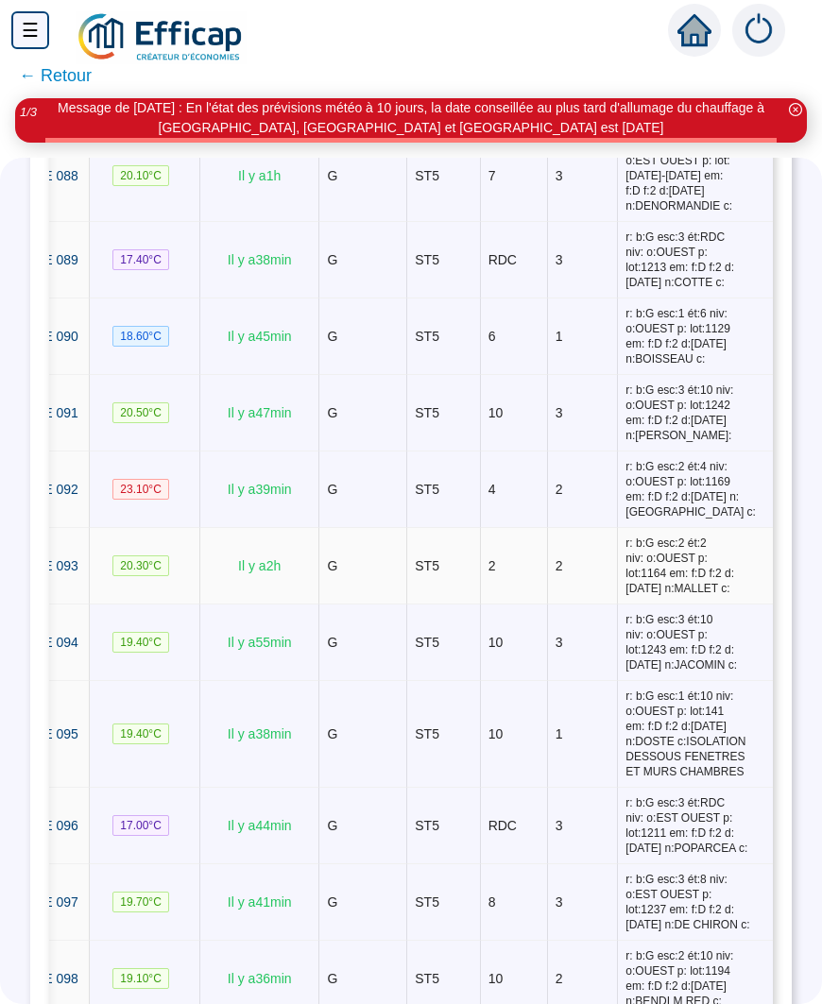
click at [603, 222] on td "3" at bounding box center [583, 176] width 71 height 92
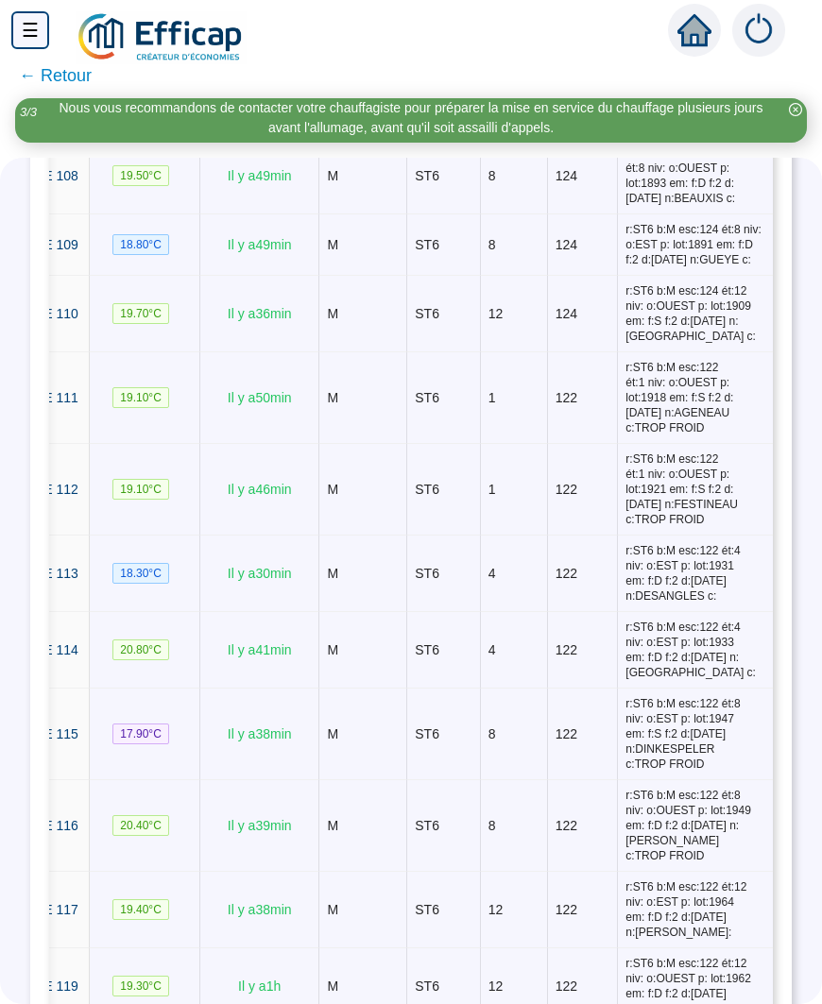
click at [670, 129] on span "r:ST6 b:M esc:124 ét:12 niv: o:EST p: lot:124 em: f:D f:2 d:[DATE] n:SANSANO c:…" at bounding box center [694, 92] width 139 height 76
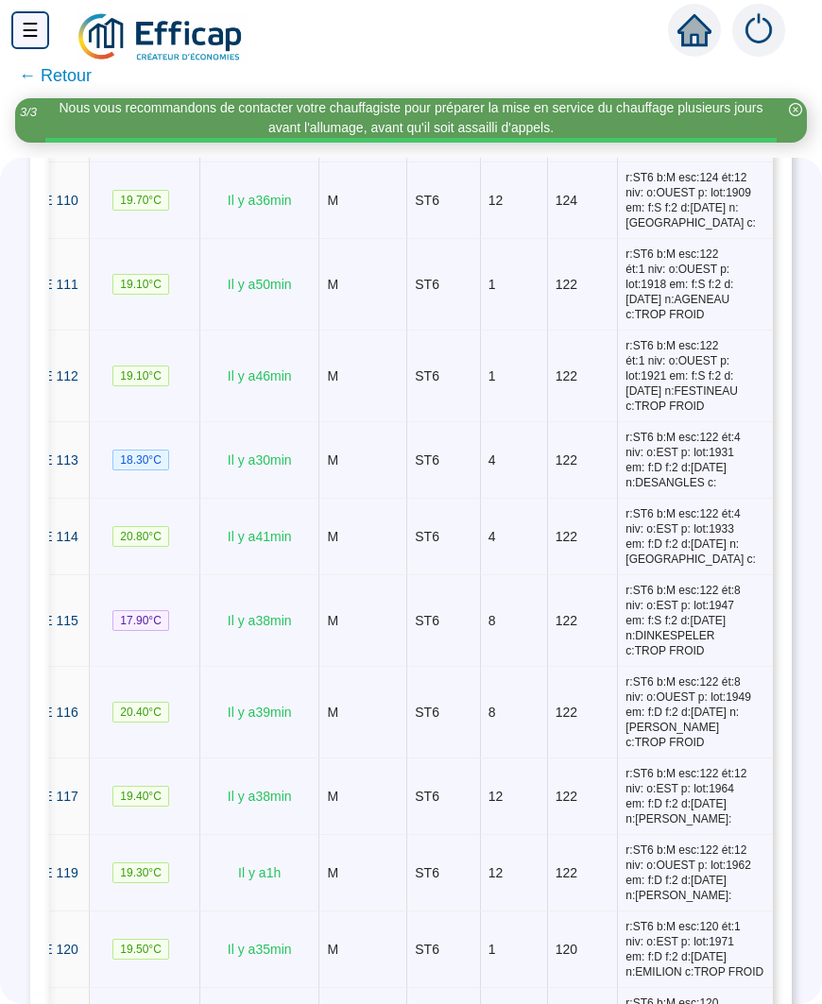
click at [676, 93] on span "r:ST6 b:M esc:124 ét:8 niv: o:OUEST p: lot:1893 em: f:D f:2 d:[DATE] n:BEAUXIS …" at bounding box center [694, 62] width 139 height 60
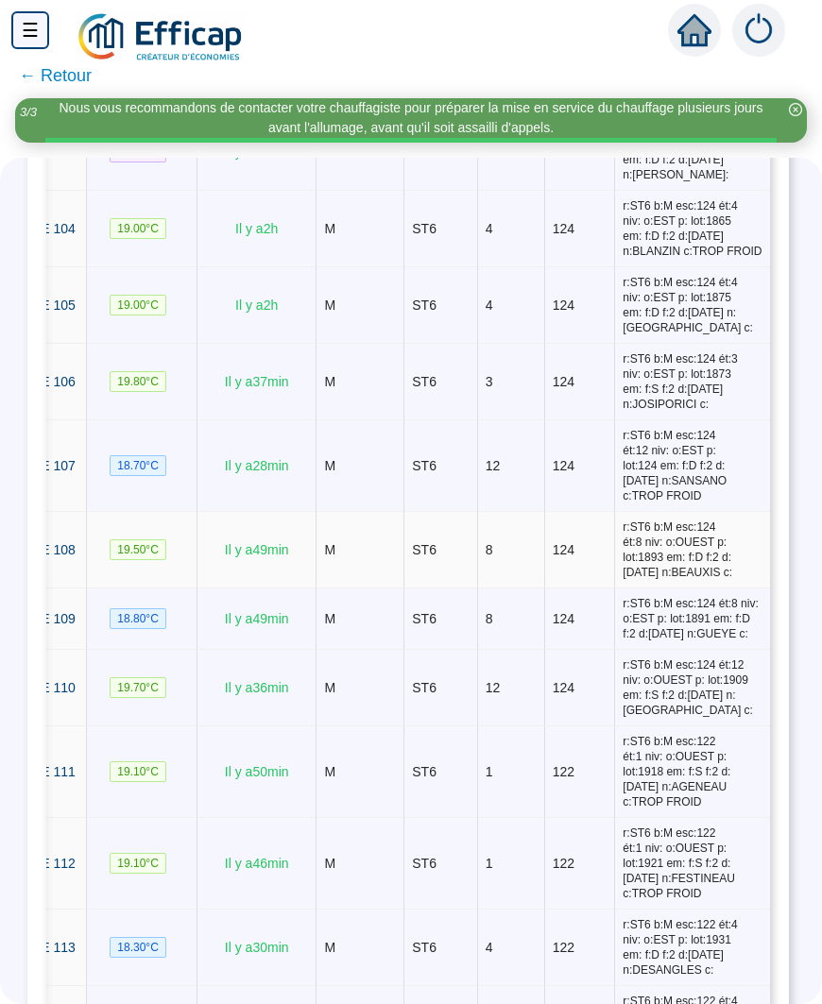
click at [594, 114] on td "2" at bounding box center [580, 76] width 71 height 76
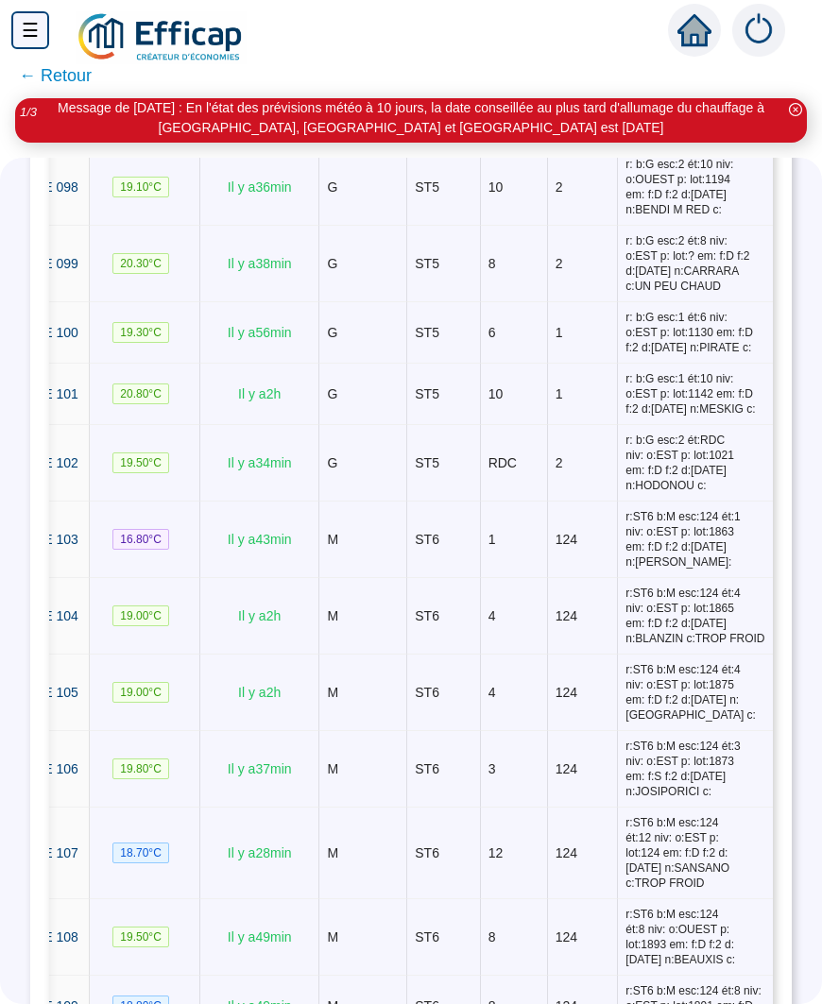
click at [694, 64] on span "r: b:G esc:3 ét:RDC niv: o:EST OUEST p: lot:1211 em: f:D f:2 d:[DATE] n:POPARCE…" at bounding box center [694, 34] width 139 height 60
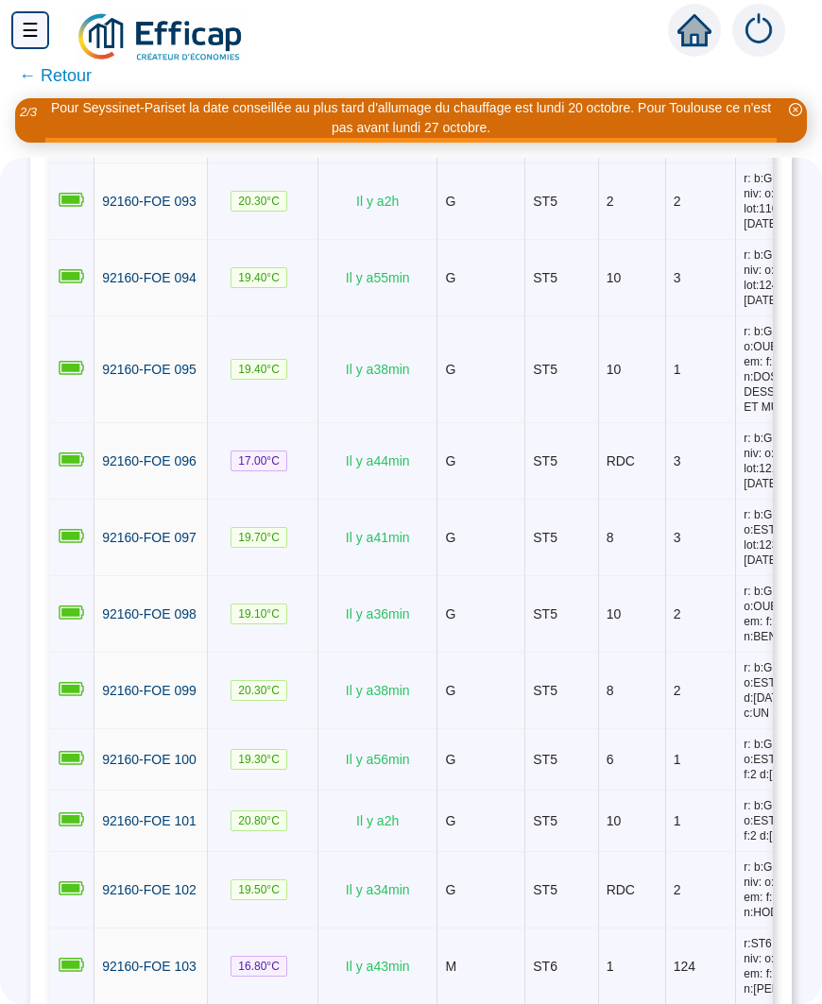
click at [145, 56] on span "92160-FOE 091" at bounding box center [149, 48] width 94 height 15
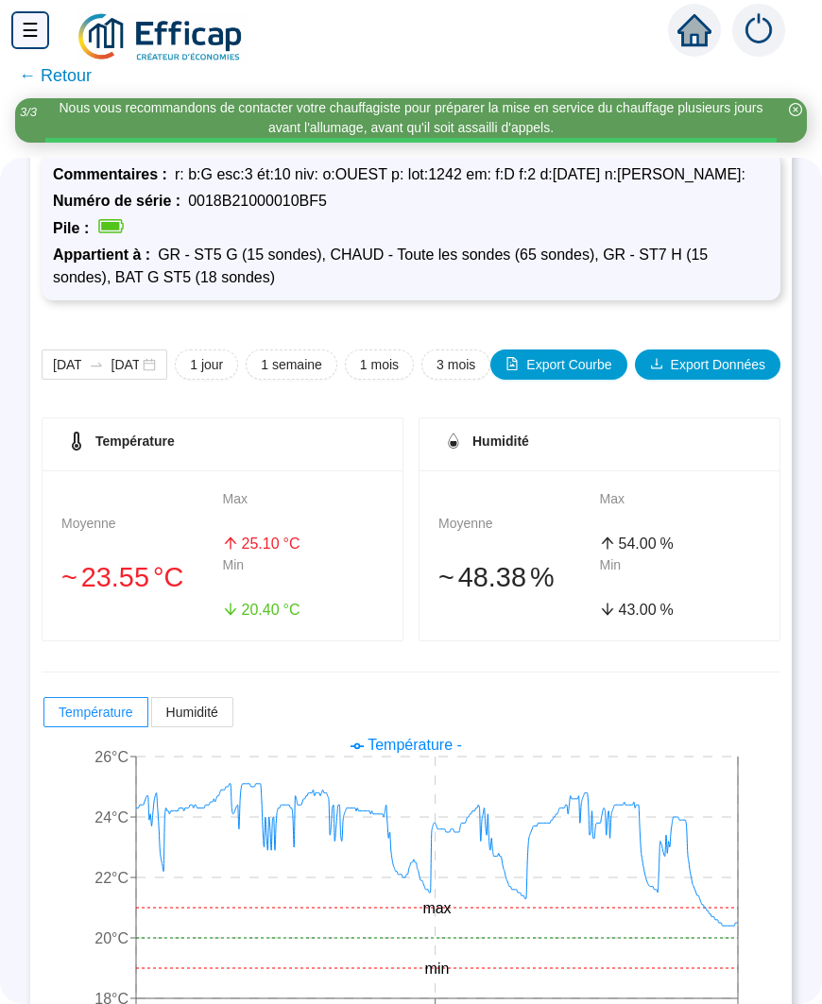
click at [204, 355] on span "1 jour" at bounding box center [206, 365] width 33 height 20
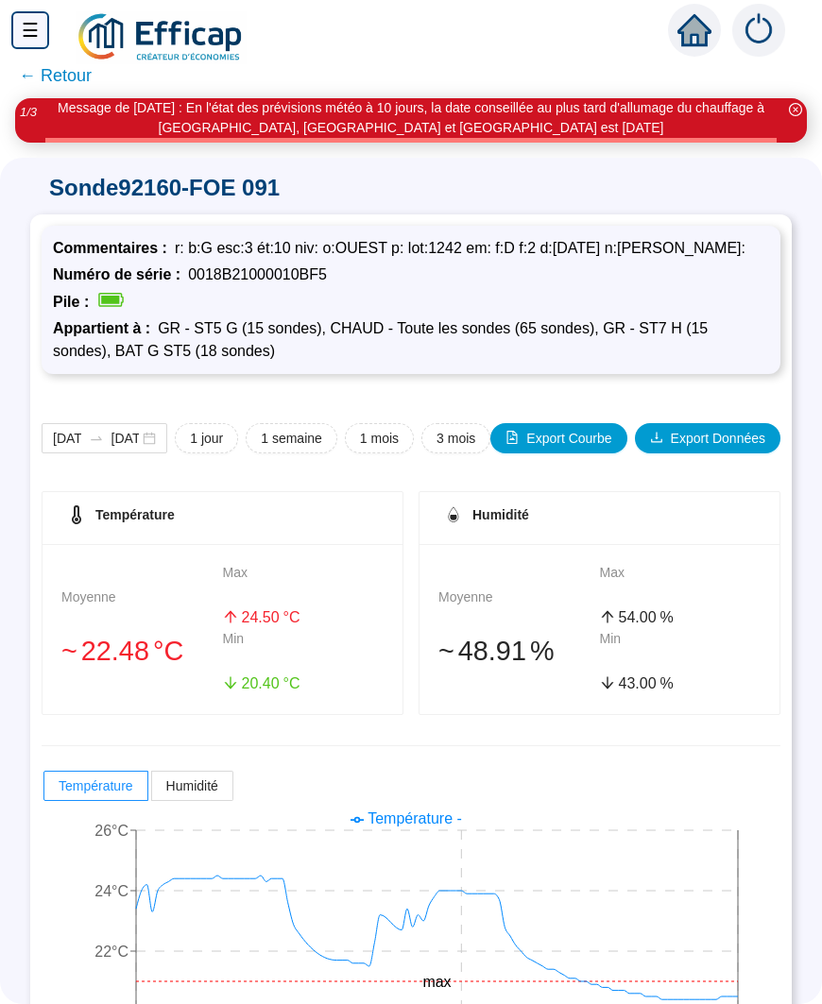
click at [292, 431] on span "1 semaine" at bounding box center [291, 439] width 61 height 20
type input "[DATE]"
